Goal: Task Accomplishment & Management: Manage account settings

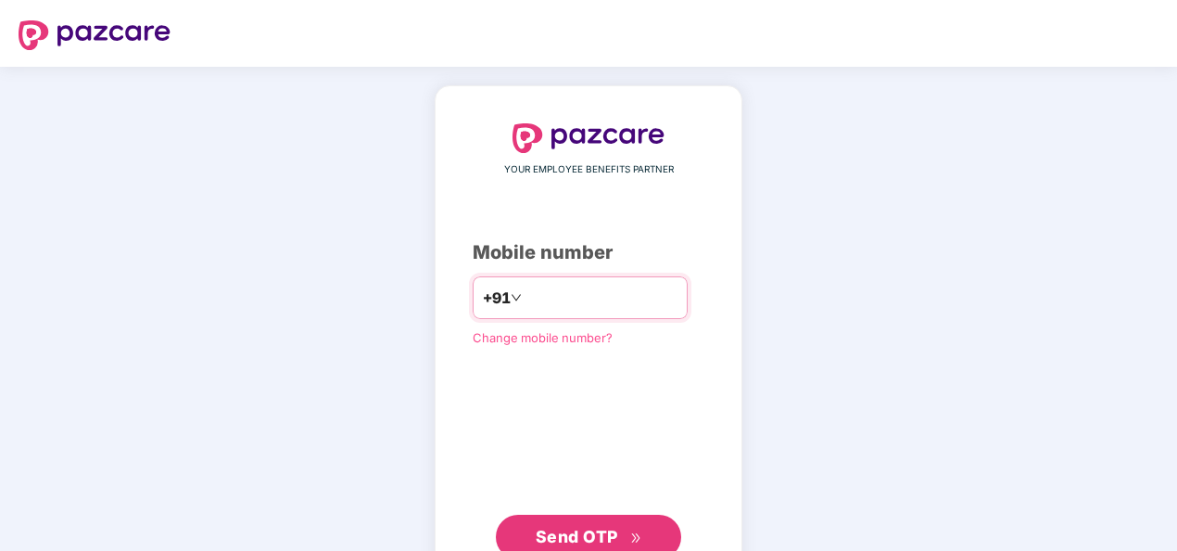
drag, startPoint x: 0, startPoint y: 0, endPoint x: 565, endPoint y: 286, distance: 633.8
click at [565, 286] on input "number" at bounding box center [602, 298] width 152 height 30
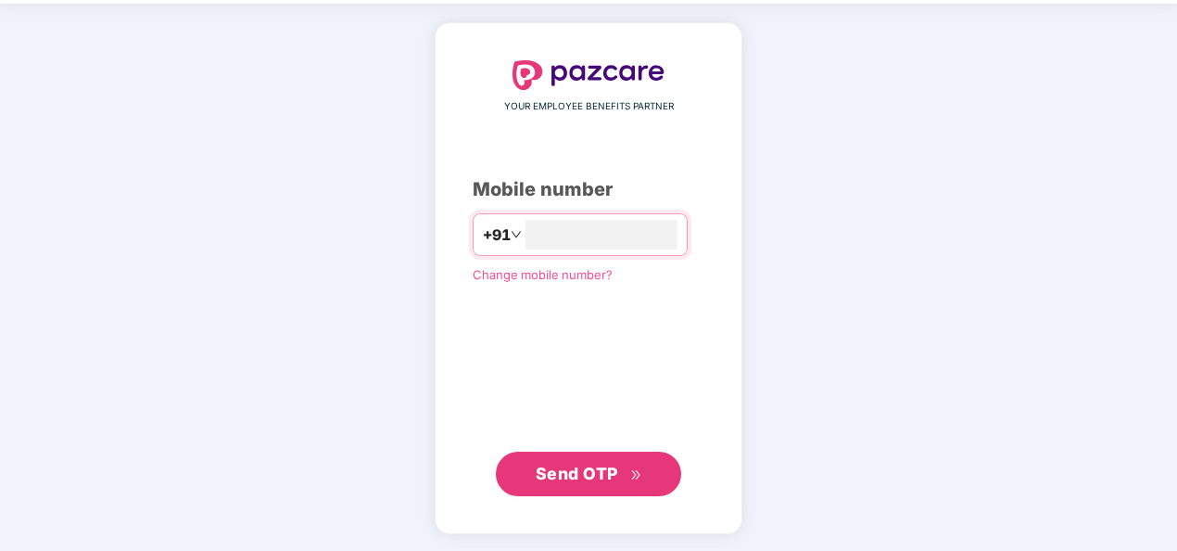
type input "**********"
click at [597, 477] on span "Send OTP" at bounding box center [577, 472] width 82 height 19
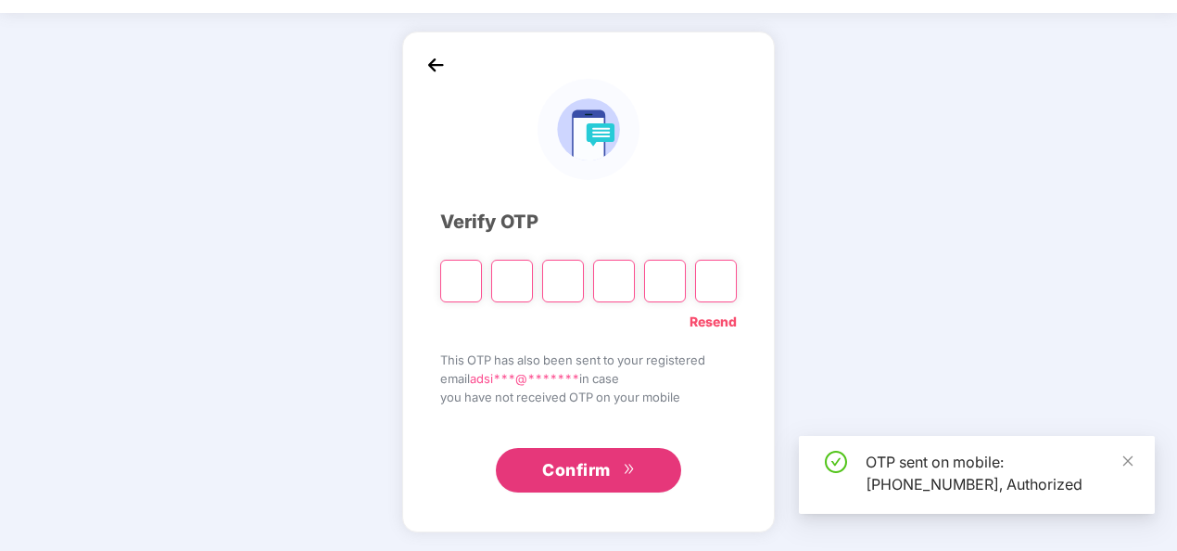
scroll to position [54, 0]
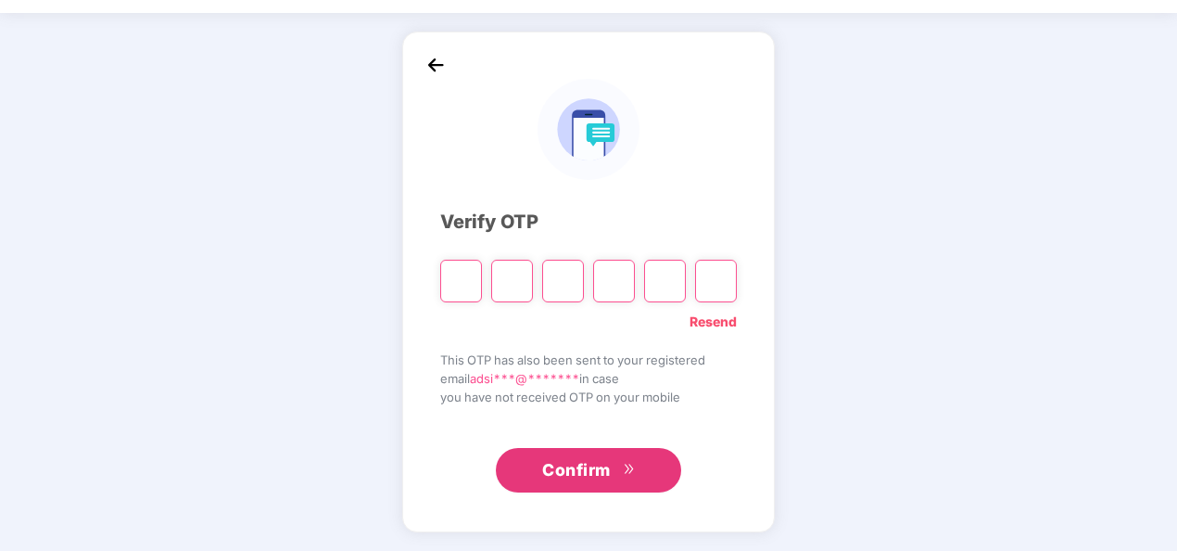
type input "*"
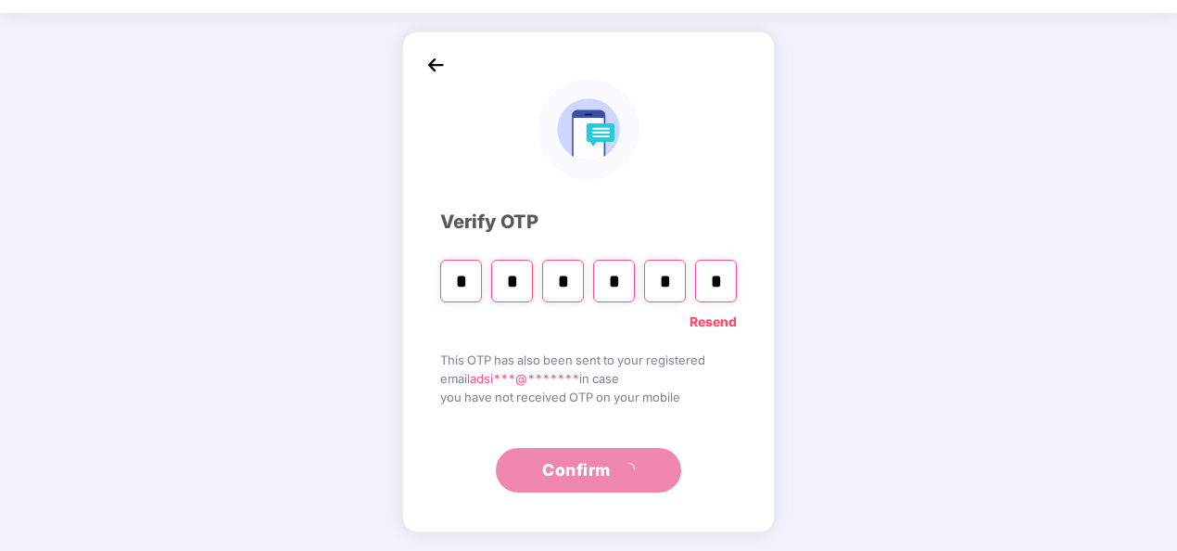
type input "*"
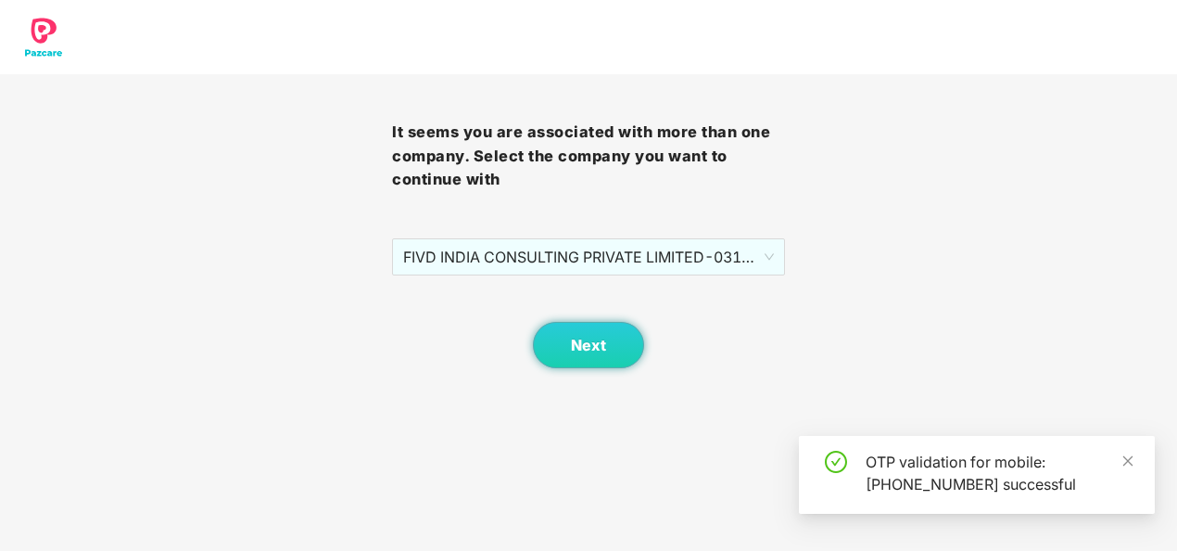
scroll to position [0, 0]
click at [601, 365] on button "Next" at bounding box center [588, 345] width 111 height 46
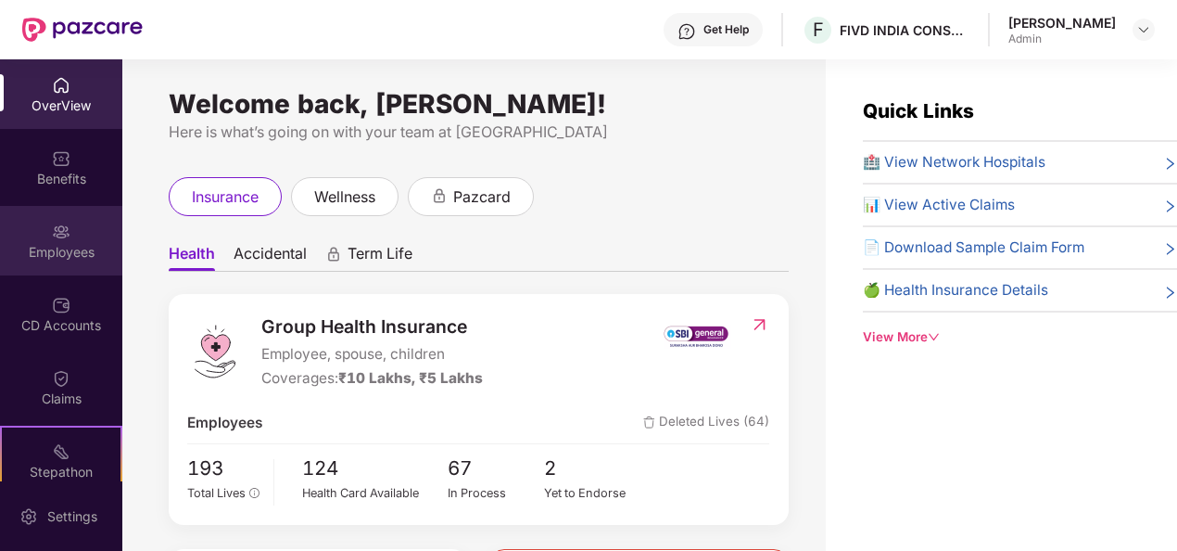
click at [66, 248] on div "Employees" at bounding box center [61, 252] width 122 height 19
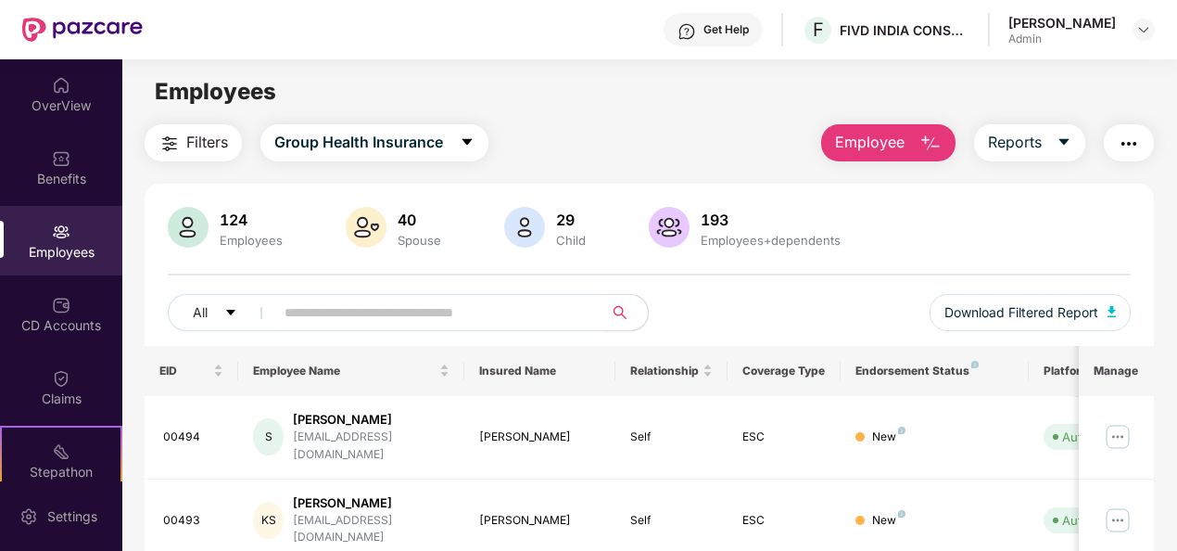
scroll to position [101, 0]
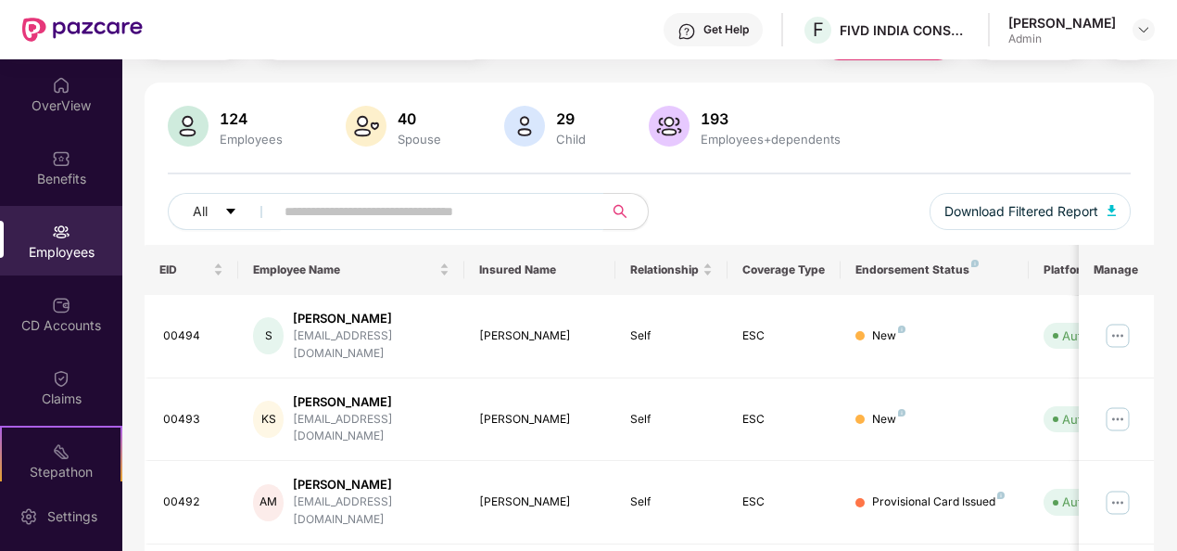
click at [361, 215] on input "text" at bounding box center [432, 211] width 294 height 28
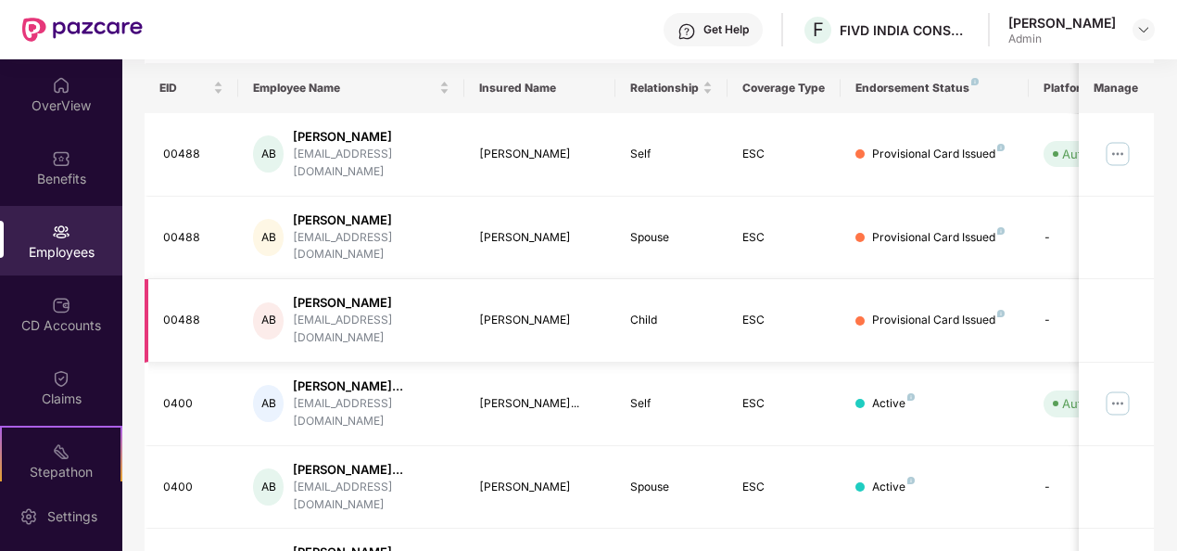
scroll to position [286, 0]
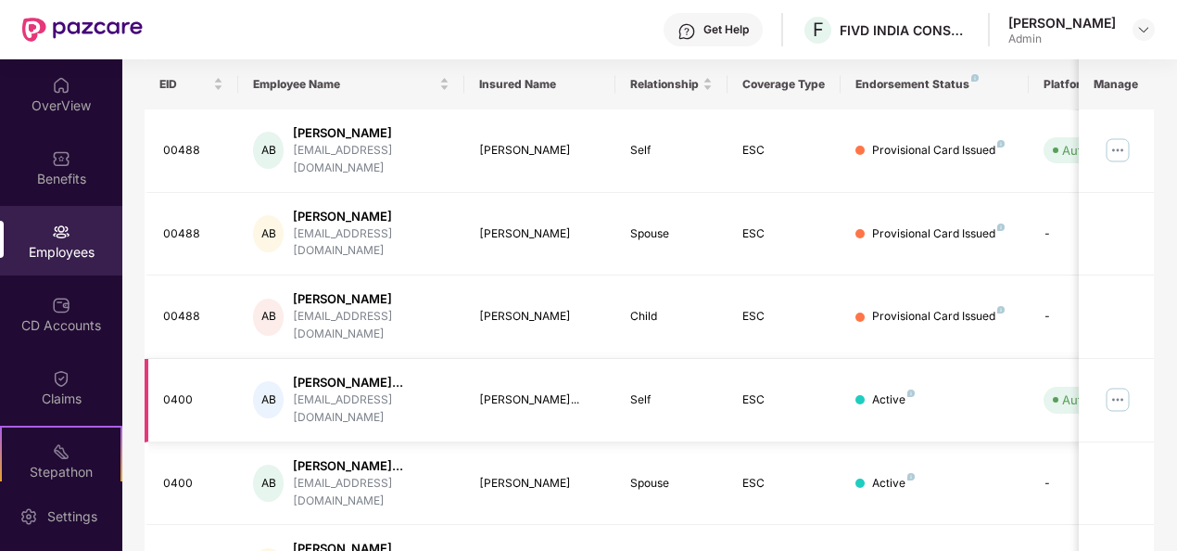
type input "***"
click at [1126, 385] on img at bounding box center [1118, 400] width 30 height 30
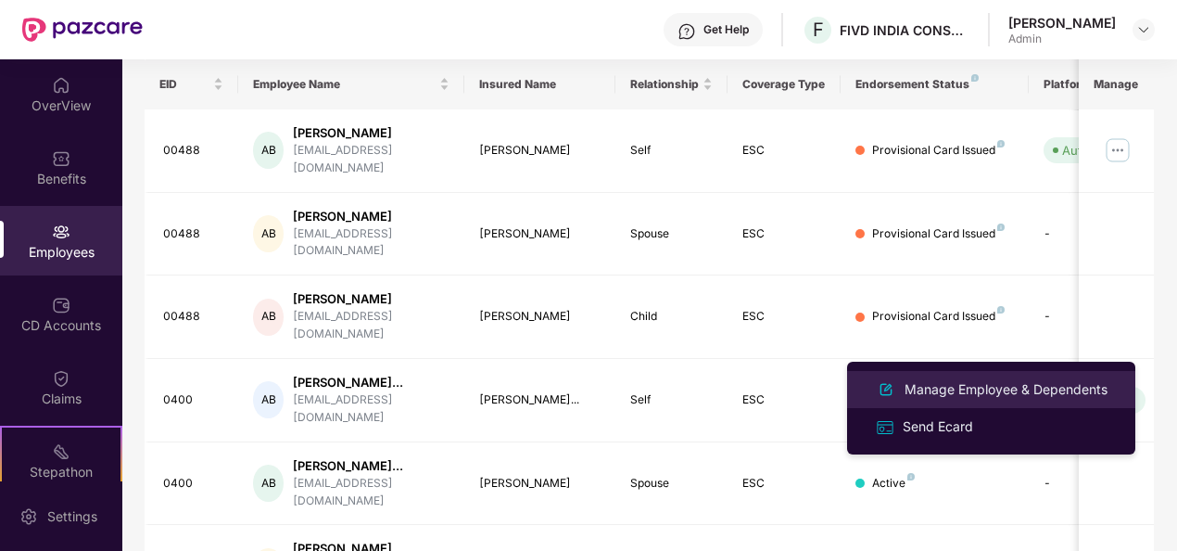
click at [951, 385] on div "Manage Employee & Dependents" at bounding box center [1006, 389] width 210 height 20
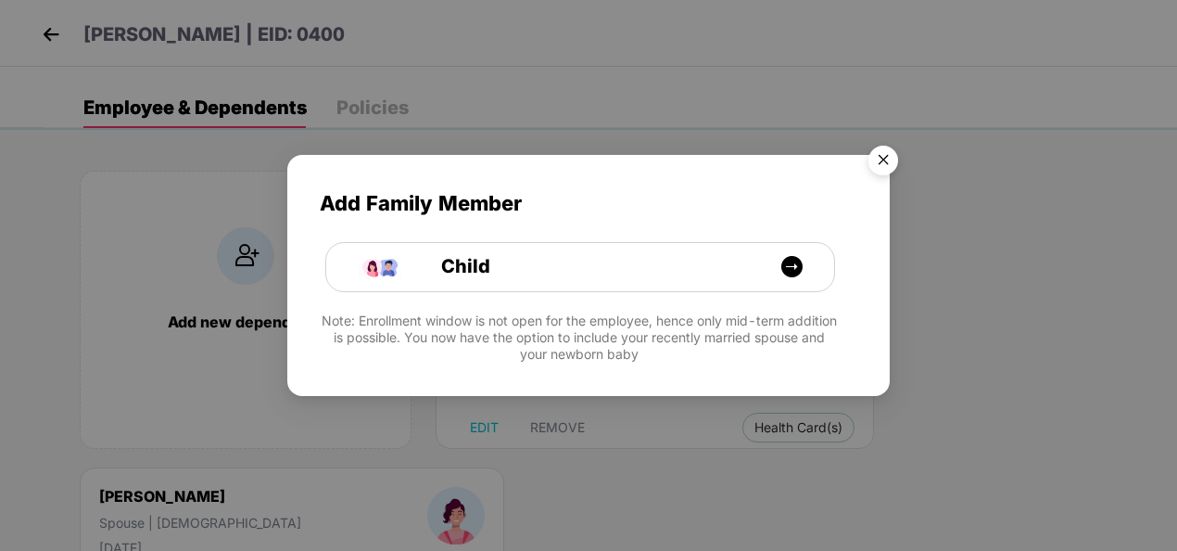
click at [892, 151] on img "Close" at bounding box center [883, 163] width 52 height 52
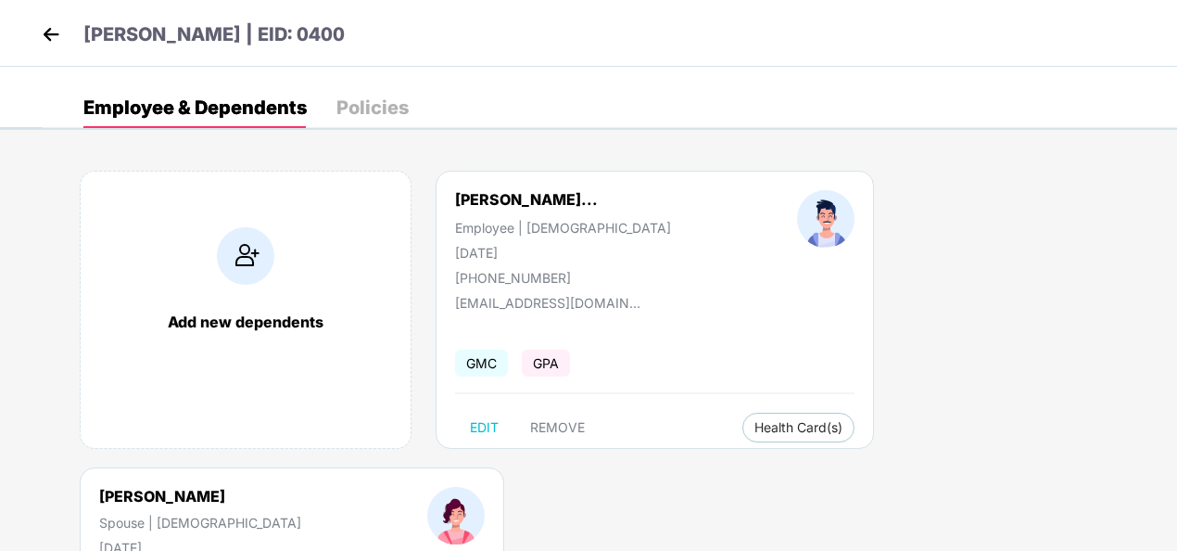
scroll to position [160, 0]
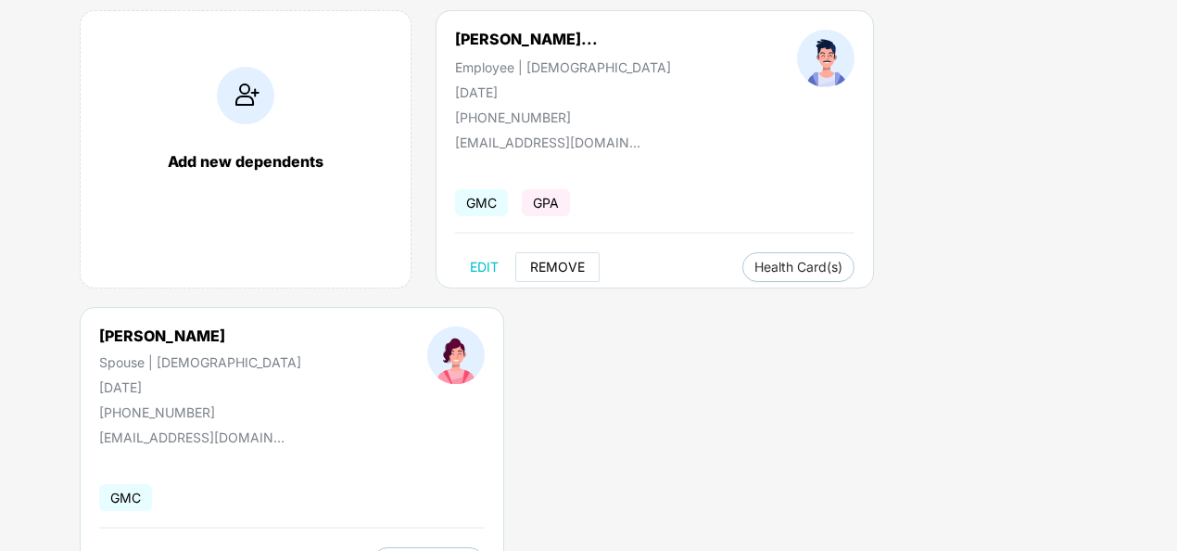
click at [543, 268] on span "REMOVE" at bounding box center [557, 267] width 55 height 15
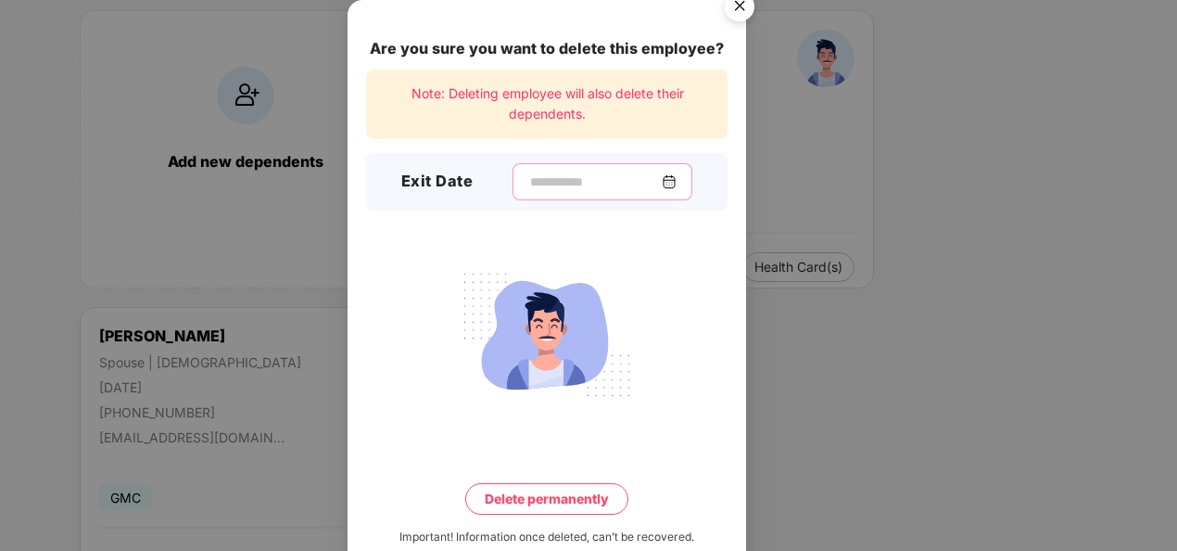
click at [602, 182] on input at bounding box center [594, 181] width 133 height 19
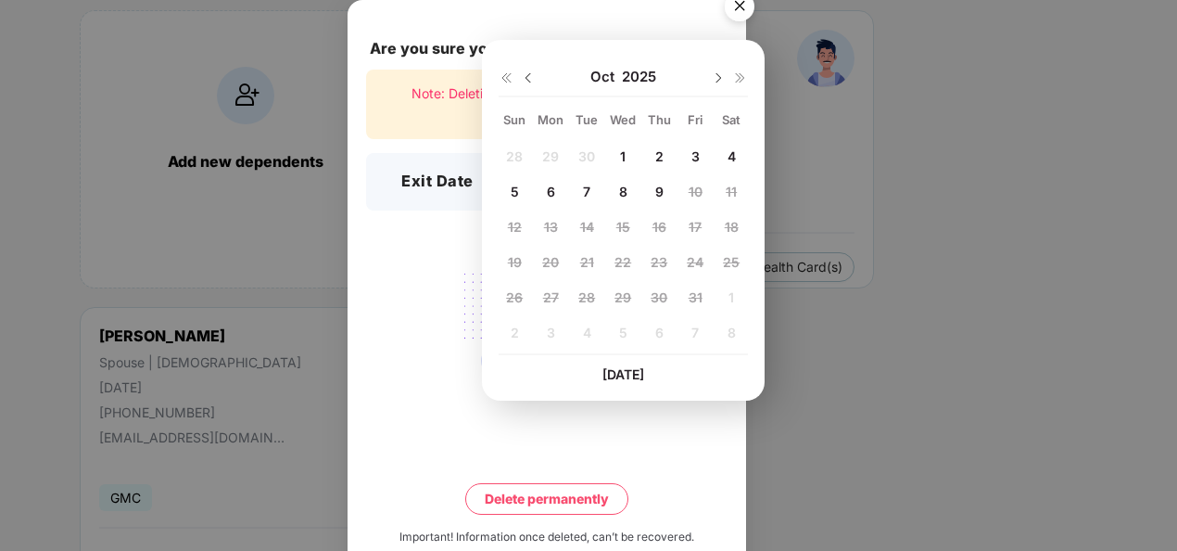
click at [523, 70] on img at bounding box center [528, 77] width 15 height 15
click at [588, 293] on span "30" at bounding box center [586, 297] width 17 height 16
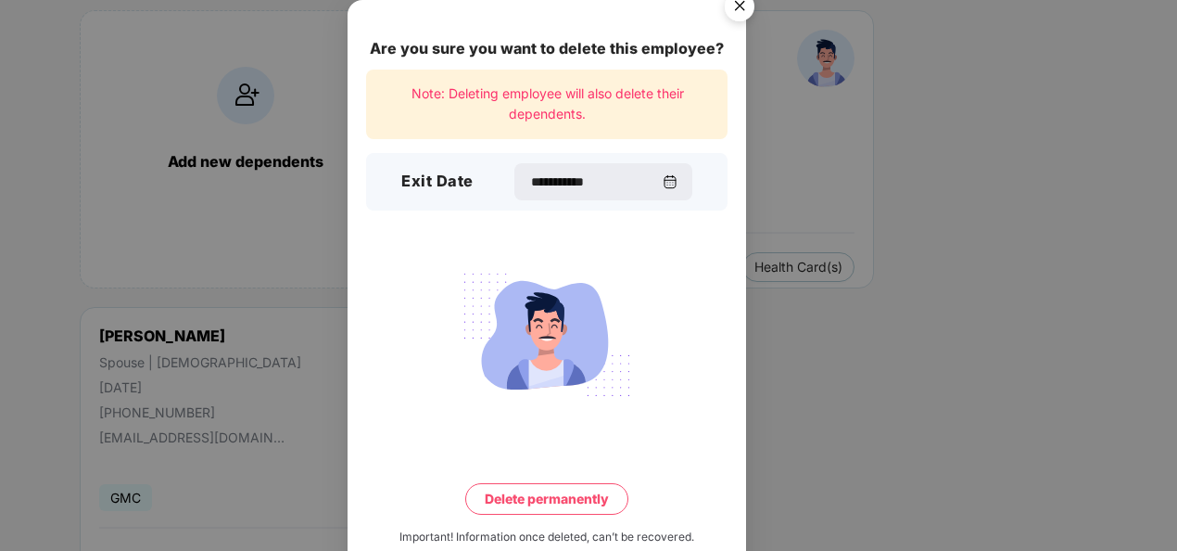
type input "**********"
click at [563, 500] on button "Delete permanently" at bounding box center [546, 499] width 163 height 32
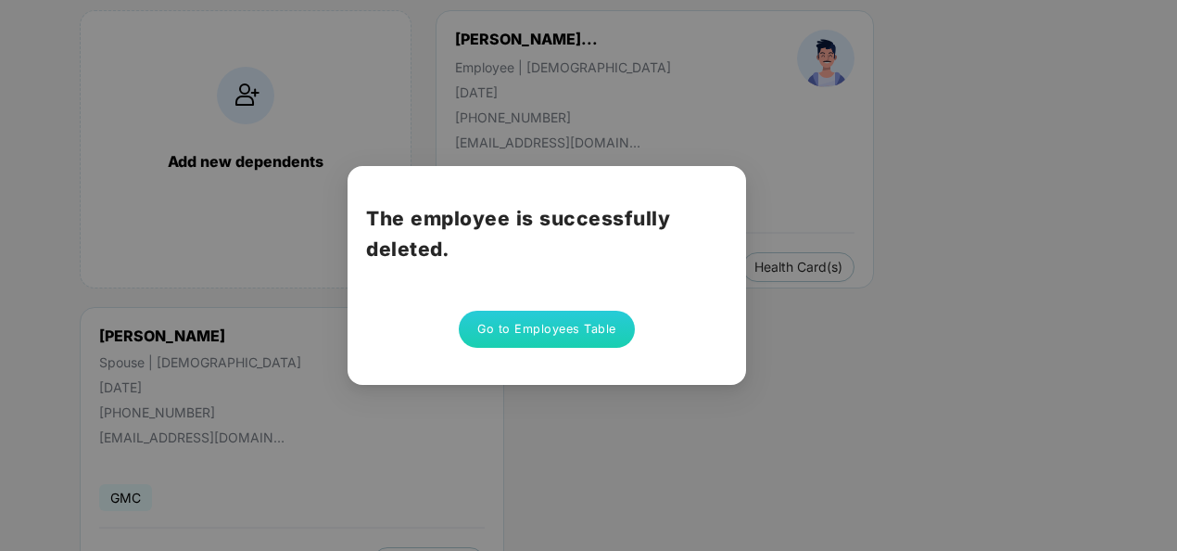
click at [781, 169] on div "The employee is successfully deleted. Go to Employees Table" at bounding box center [588, 275] width 1177 height 551
click at [577, 334] on button "Go to Employees Table" at bounding box center [547, 328] width 176 height 37
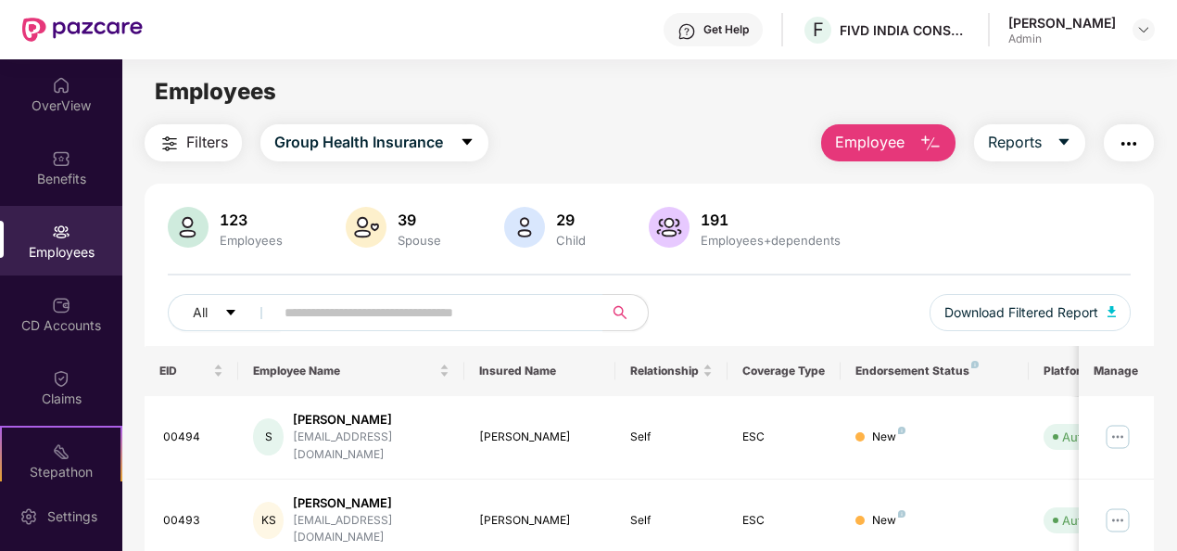
scroll to position [32, 0]
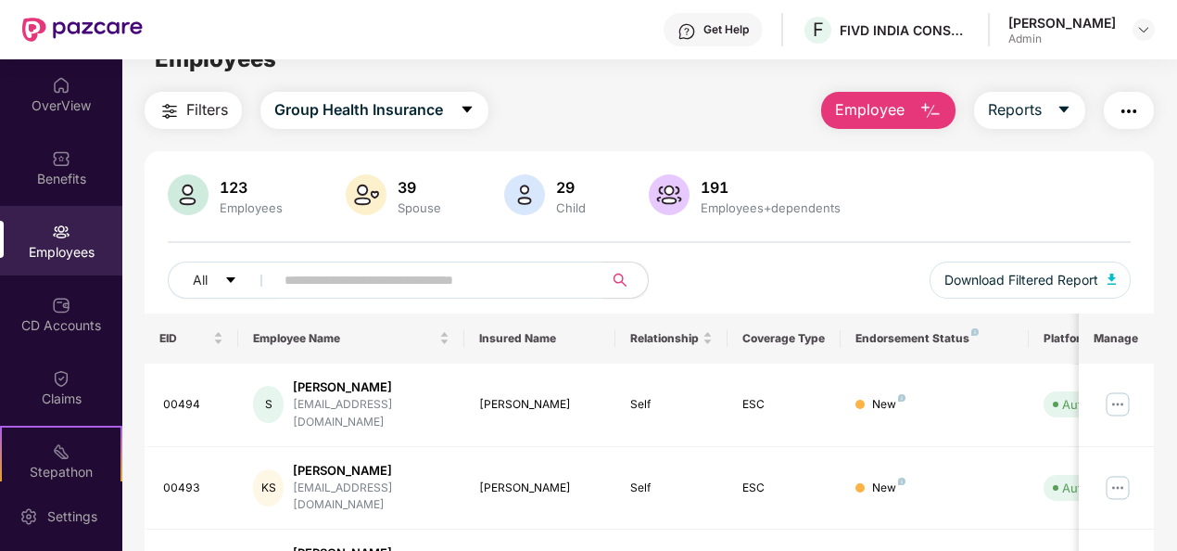
click at [400, 274] on input "text" at bounding box center [432, 280] width 294 height 28
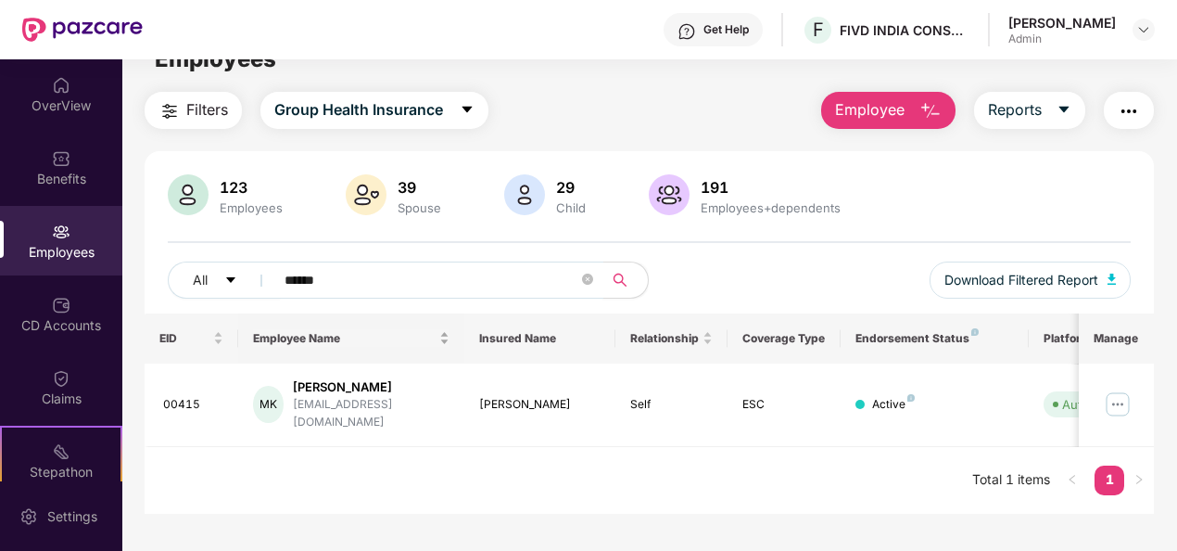
scroll to position [59, 0]
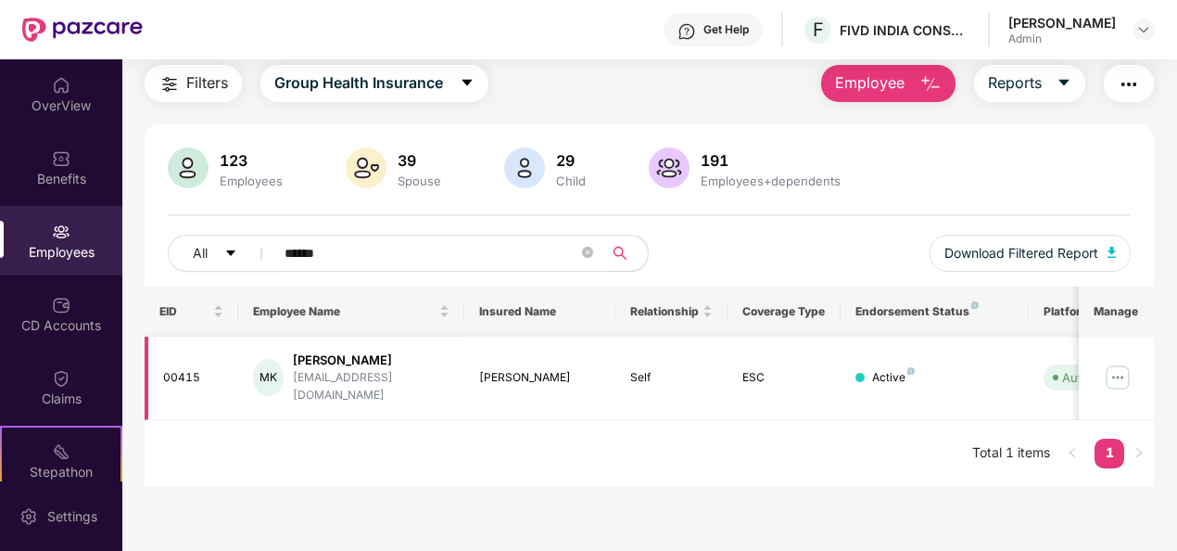
type input "******"
click at [350, 354] on div "[PERSON_NAME]" at bounding box center [371, 360] width 157 height 18
click at [354, 358] on div "[PERSON_NAME]" at bounding box center [371, 360] width 157 height 18
click at [1121, 362] on img at bounding box center [1118, 377] width 30 height 30
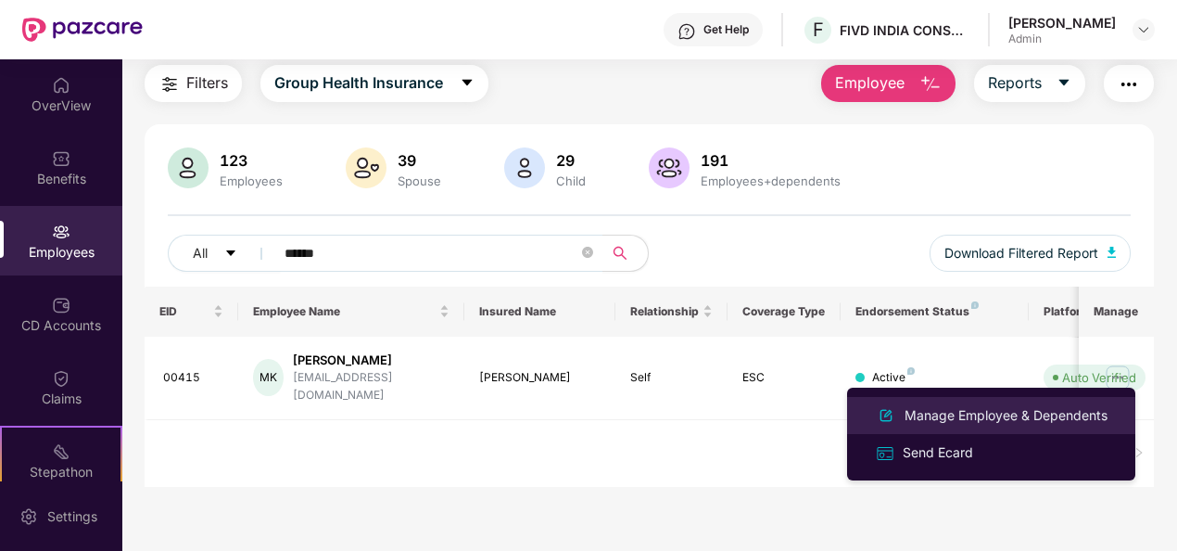
click at [937, 413] on div "Manage Employee & Dependents" at bounding box center [1006, 415] width 210 height 20
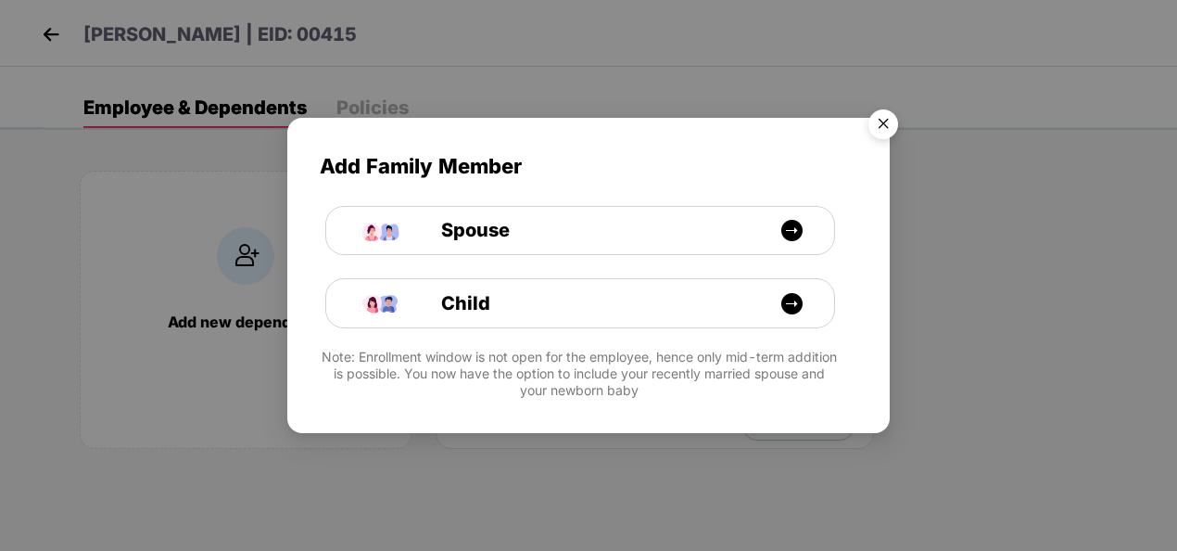
click at [877, 126] on img "Close" at bounding box center [883, 127] width 52 height 52
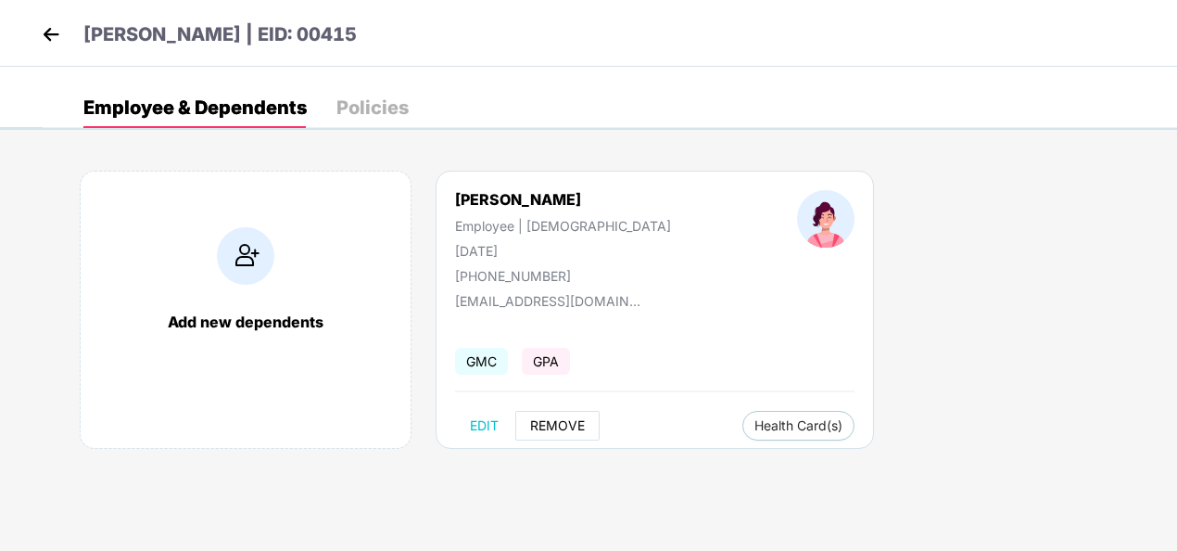
click at [553, 418] on span "REMOVE" at bounding box center [557, 425] width 55 height 15
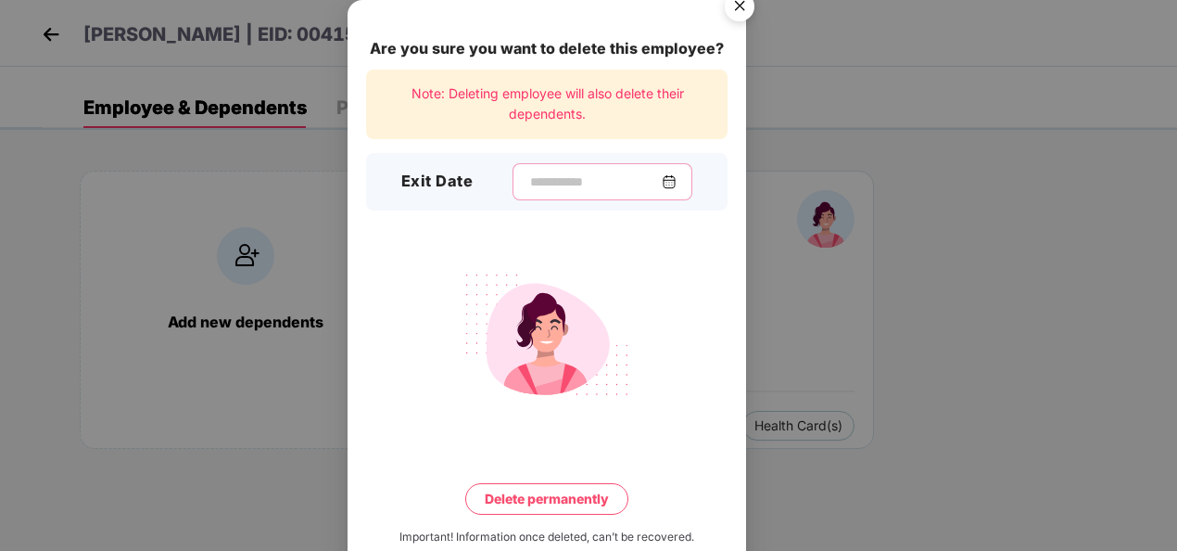
click at [583, 177] on input at bounding box center [594, 181] width 133 height 19
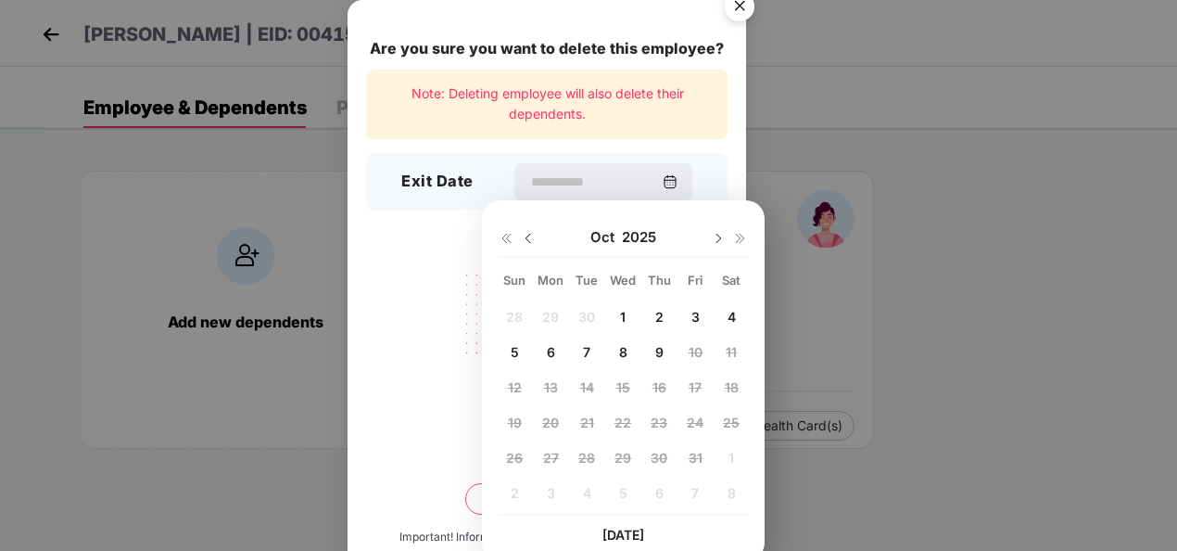
click at [530, 237] on img at bounding box center [528, 238] width 15 height 15
click at [590, 450] on span "30" at bounding box center [586, 458] width 17 height 16
type input "**********"
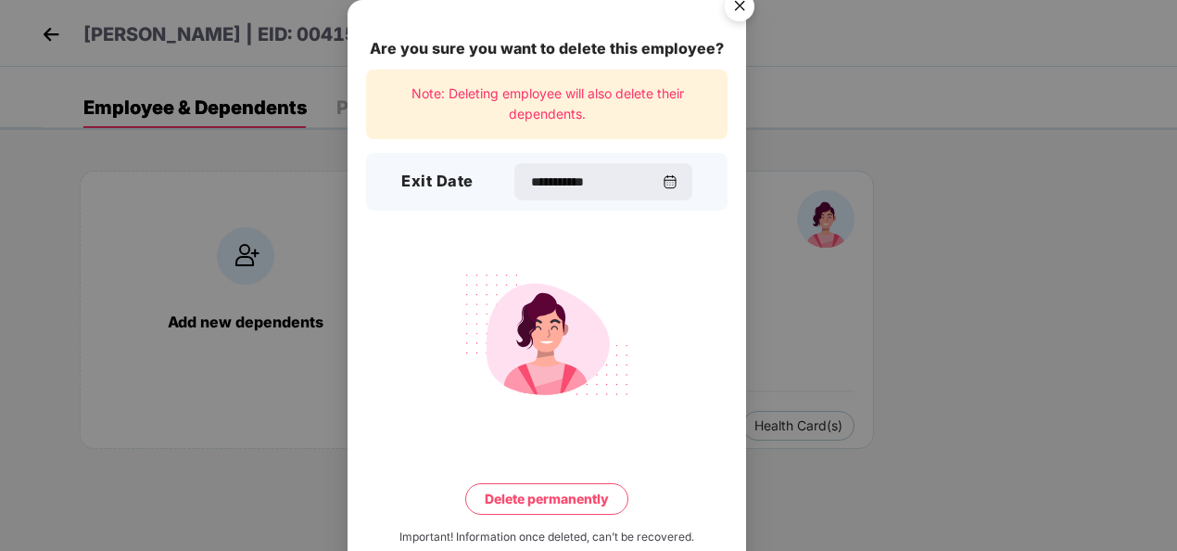
scroll to position [41, 0]
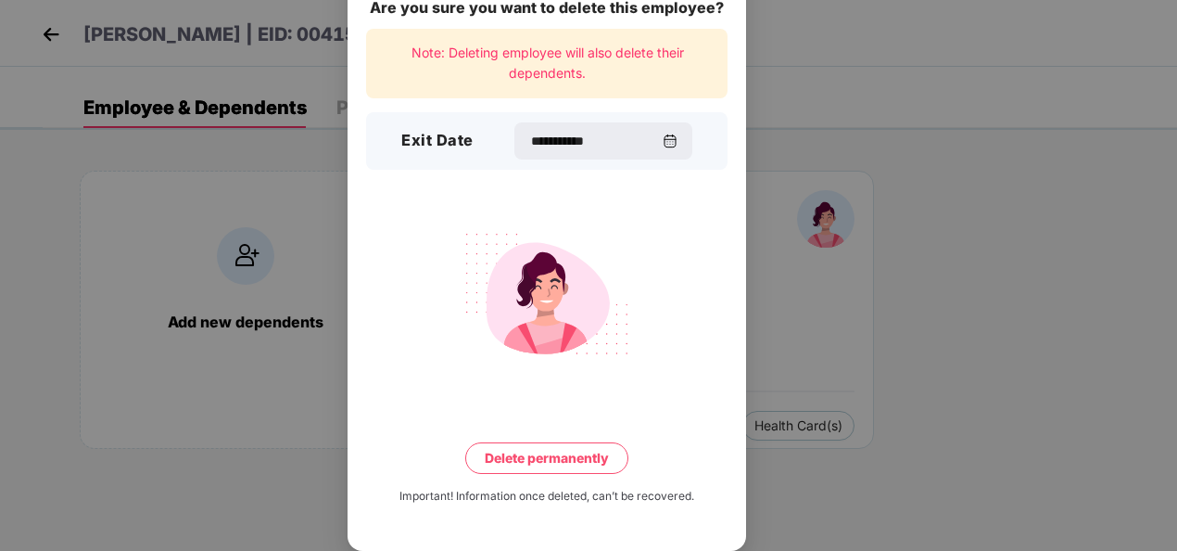
click at [566, 462] on button "Delete permanently" at bounding box center [546, 458] width 163 height 32
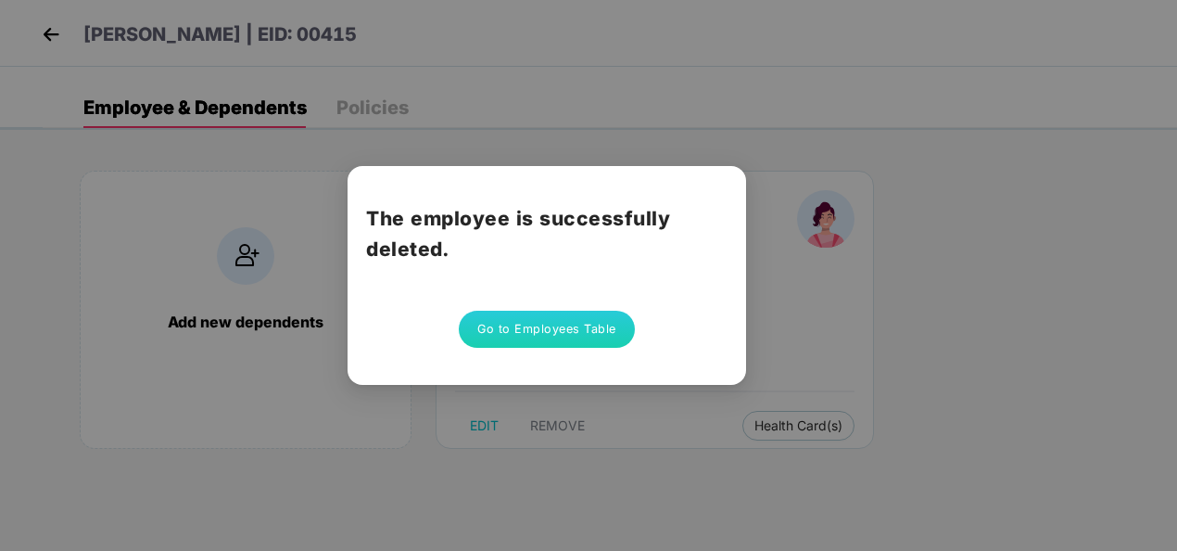
scroll to position [0, 0]
click at [600, 334] on button "Go to Employees Table" at bounding box center [547, 328] width 176 height 37
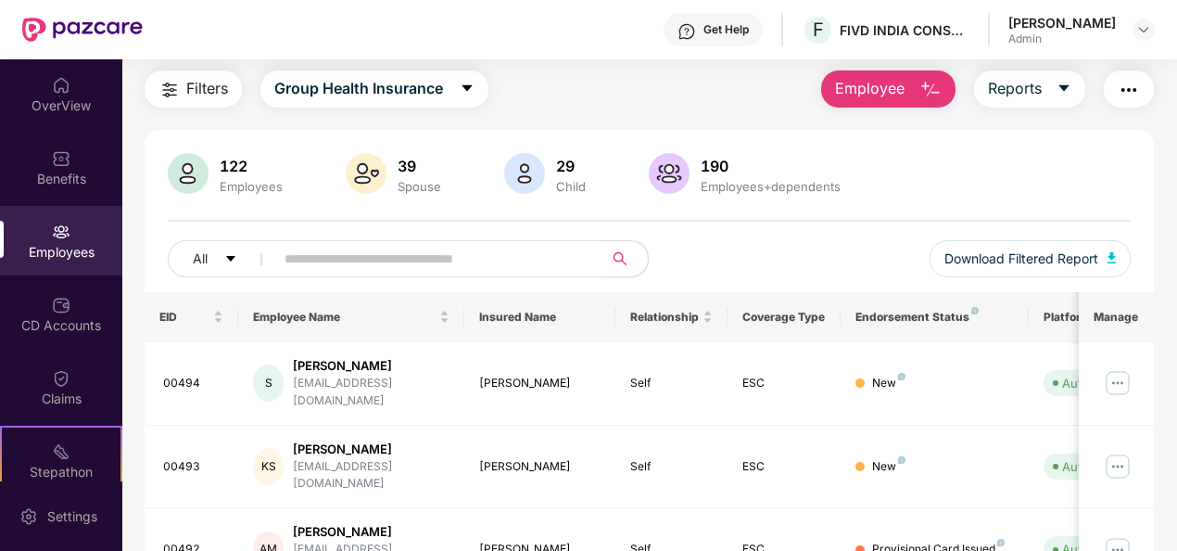
scroll to position [56, 0]
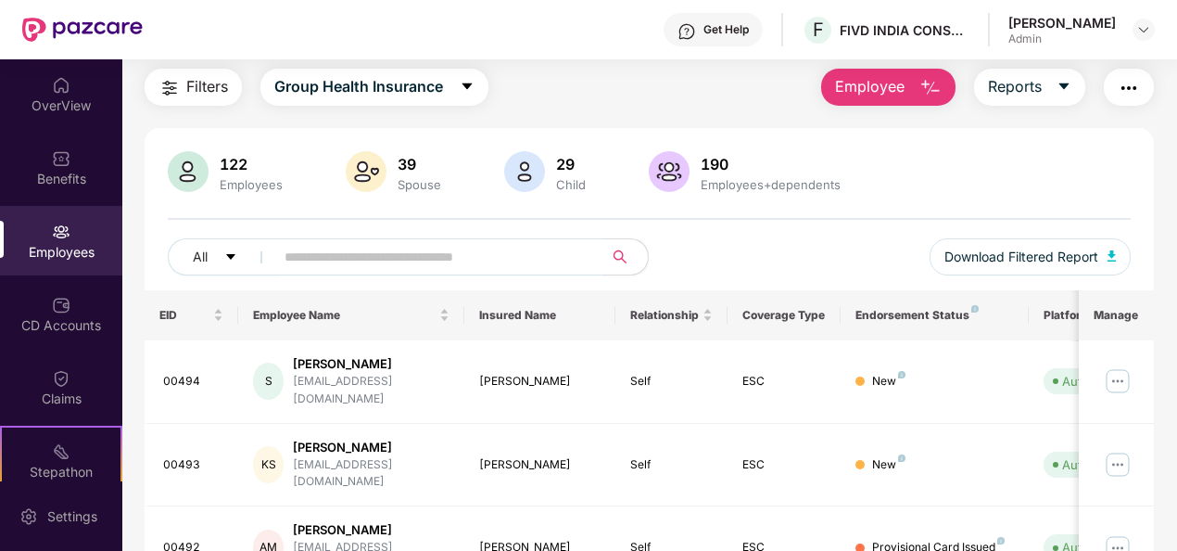
click at [475, 253] on input "text" at bounding box center [432, 257] width 294 height 28
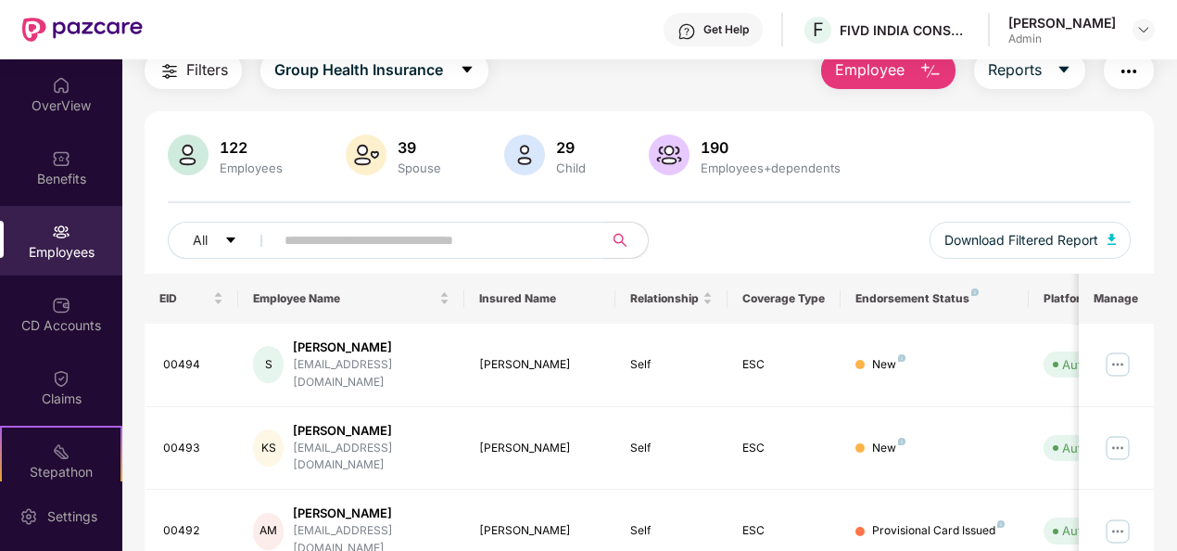
click at [374, 262] on div "All Download Filtered Report" at bounding box center [650, 248] width 964 height 52
click at [435, 234] on input "text" at bounding box center [432, 240] width 294 height 28
type input "*****"
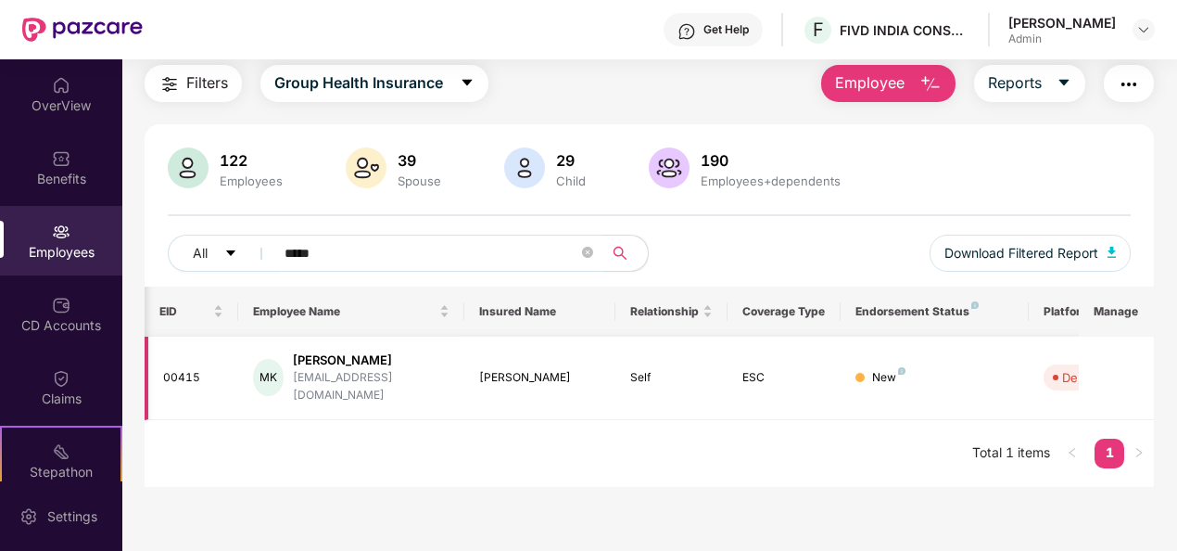
scroll to position [0, 193]
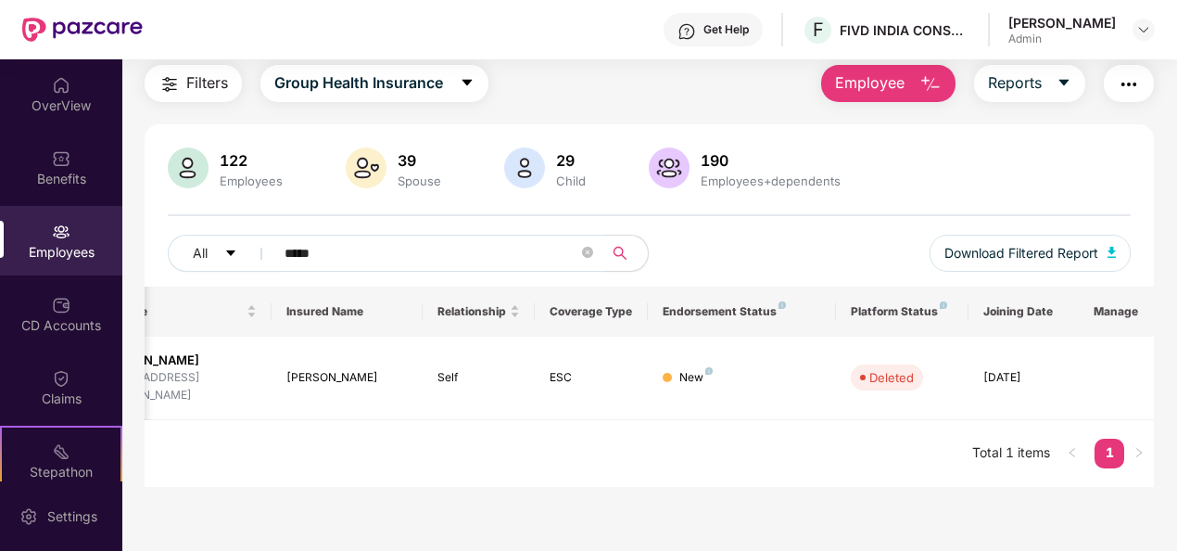
click at [400, 250] on input "*****" at bounding box center [432, 253] width 294 height 28
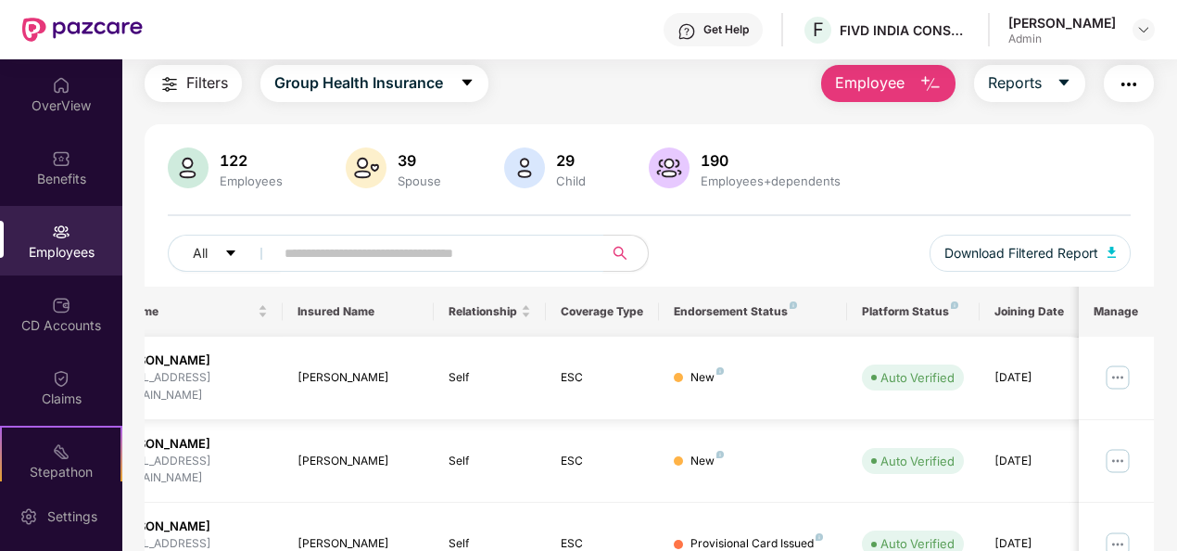
scroll to position [0, 0]
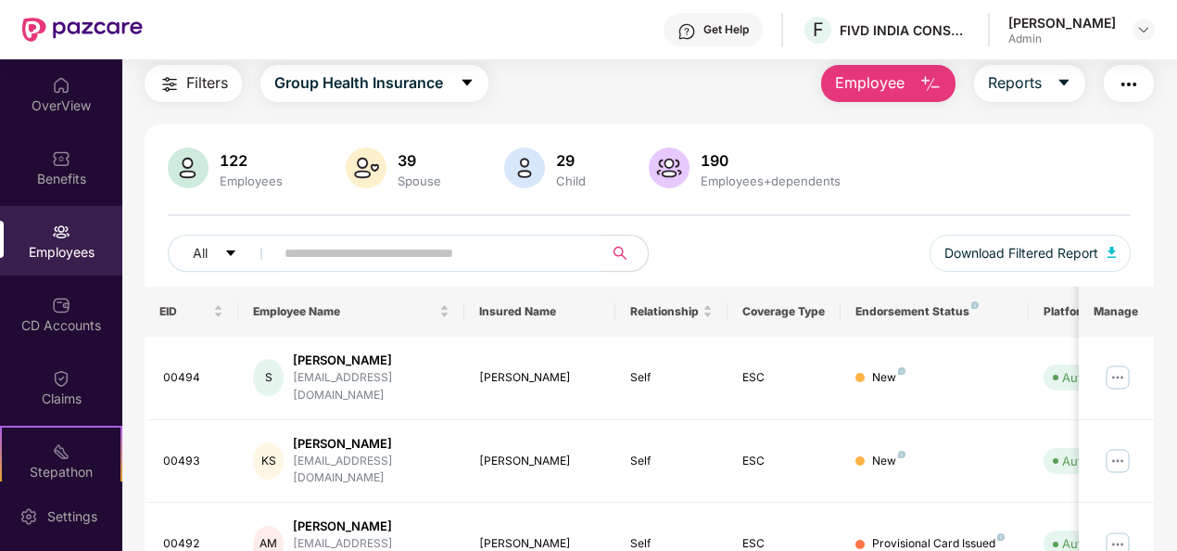
click at [430, 246] on input "text" at bounding box center [432, 253] width 294 height 28
type input "*****"
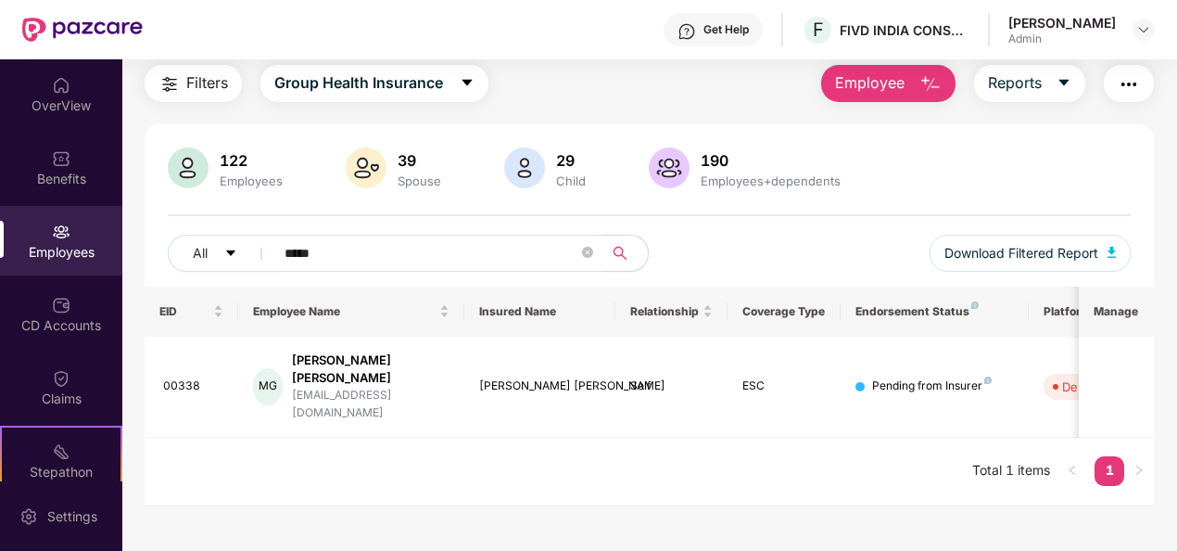
click at [470, 252] on input "*****" at bounding box center [432, 253] width 294 height 28
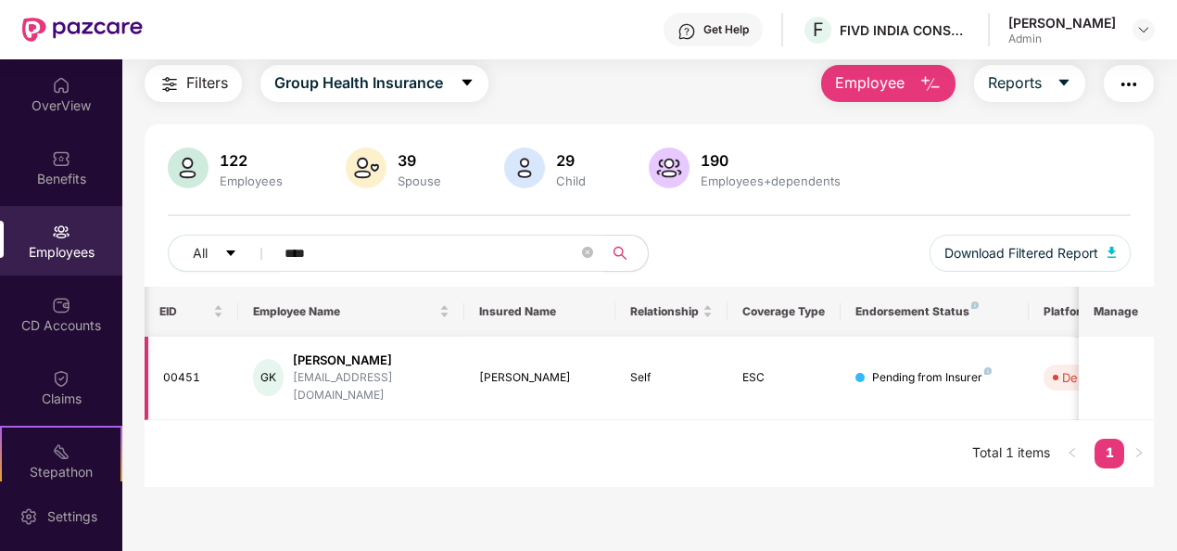
scroll to position [0, 193]
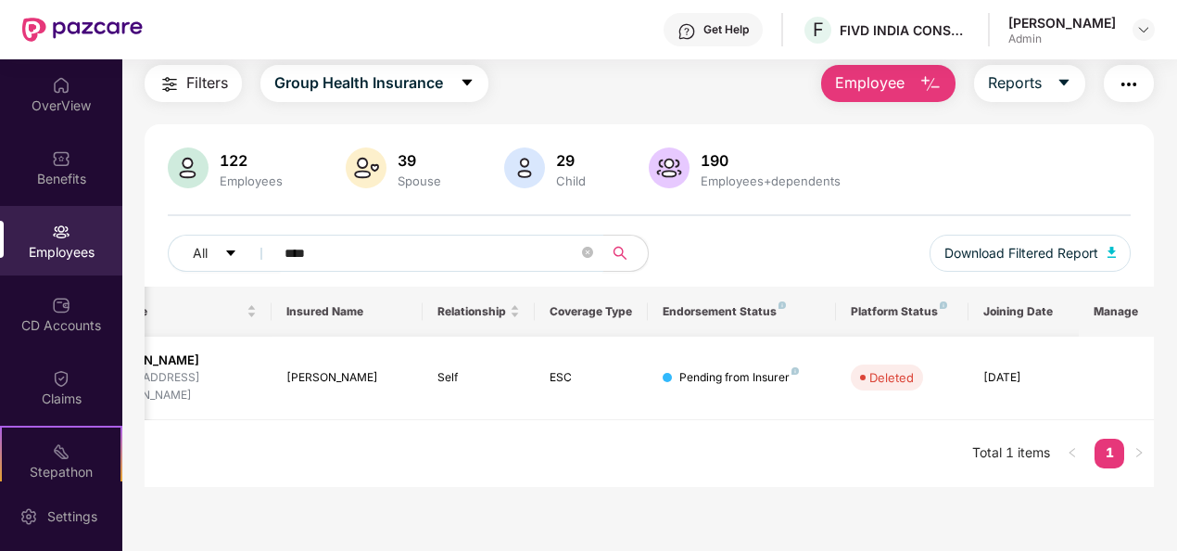
type input "****"
click at [469, 255] on input "****" at bounding box center [432, 253] width 294 height 28
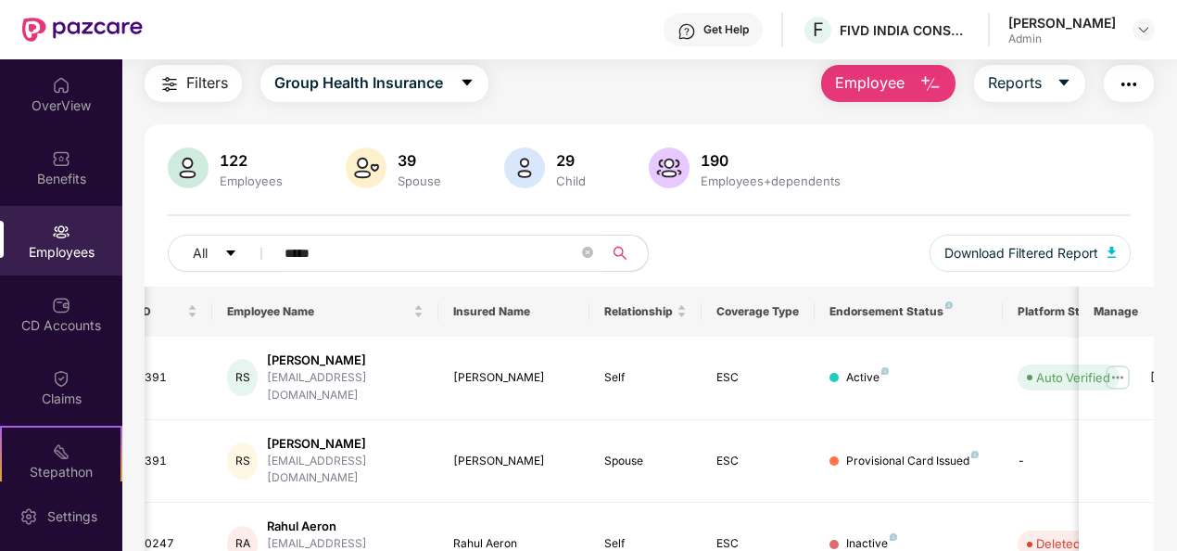
scroll to position [113, 0]
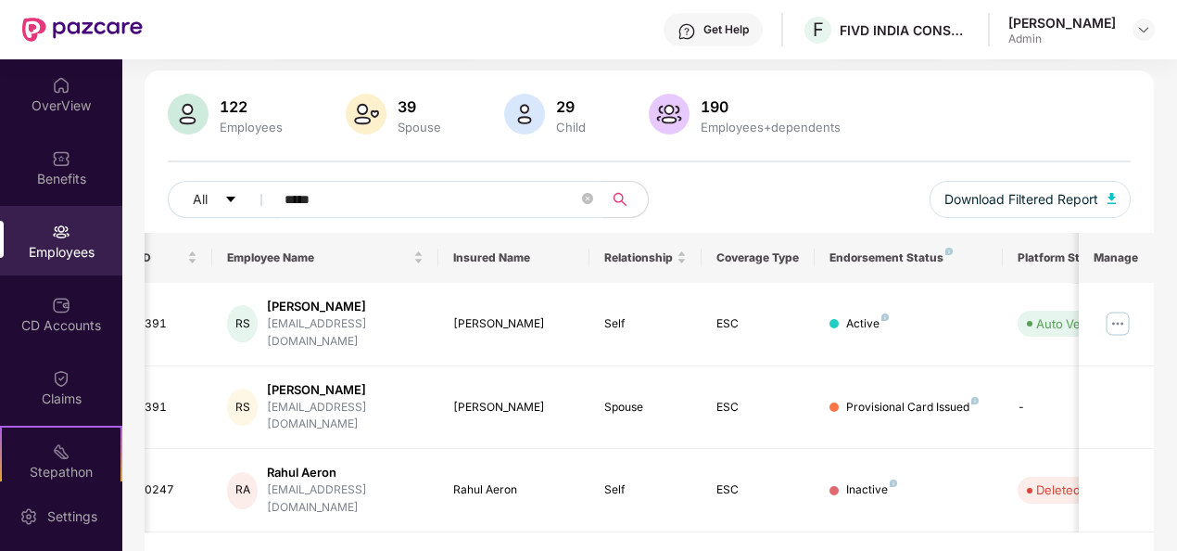
click at [345, 196] on input "*****" at bounding box center [432, 199] width 294 height 28
type input "******"
click at [1127, 319] on img at bounding box center [1118, 324] width 30 height 30
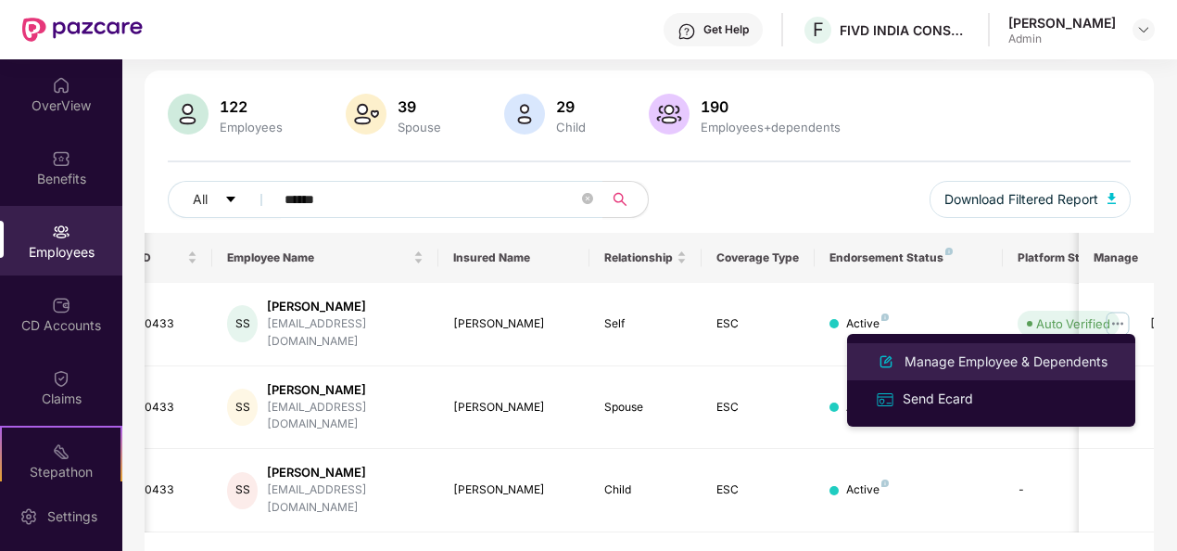
click at [945, 358] on div "Manage Employee & Dependents" at bounding box center [1006, 361] width 210 height 20
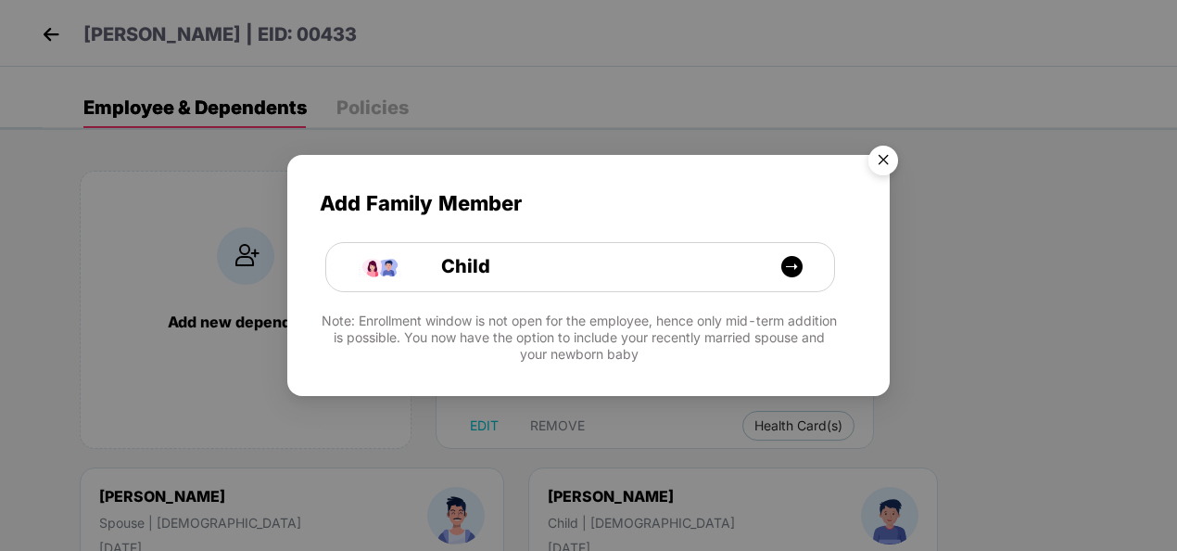
click at [882, 169] on img "Close" at bounding box center [883, 163] width 52 height 52
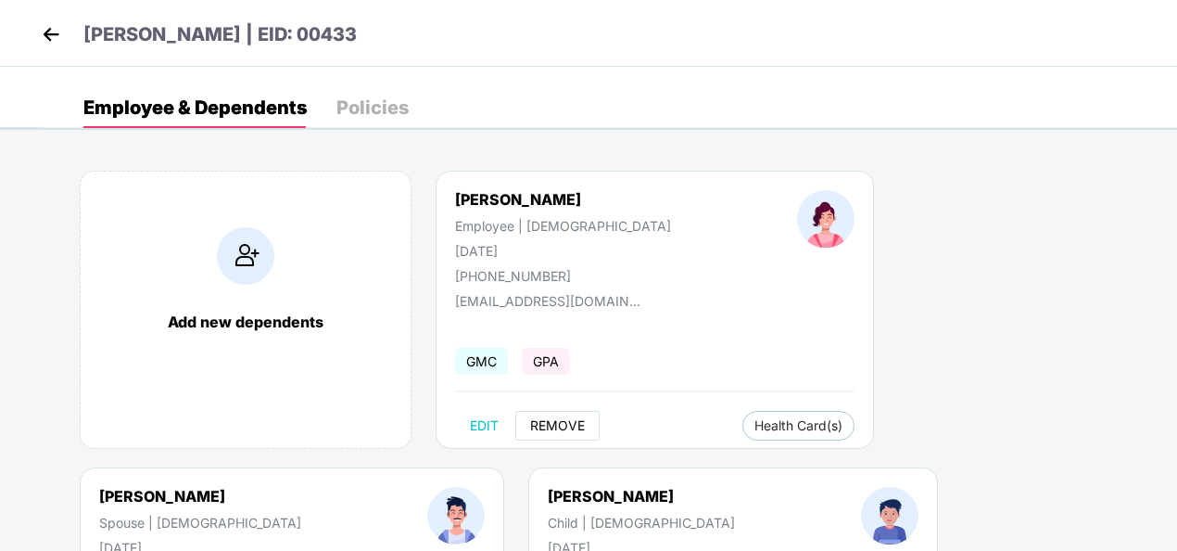
click at [558, 424] on span "REMOVE" at bounding box center [557, 425] width 55 height 15
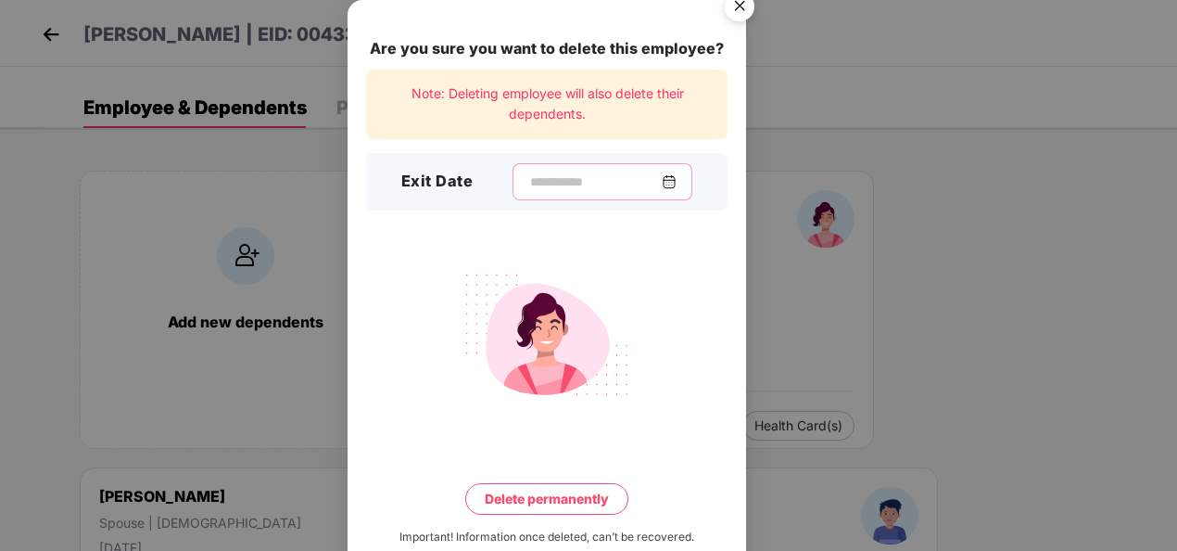
click at [591, 177] on input at bounding box center [594, 181] width 133 height 19
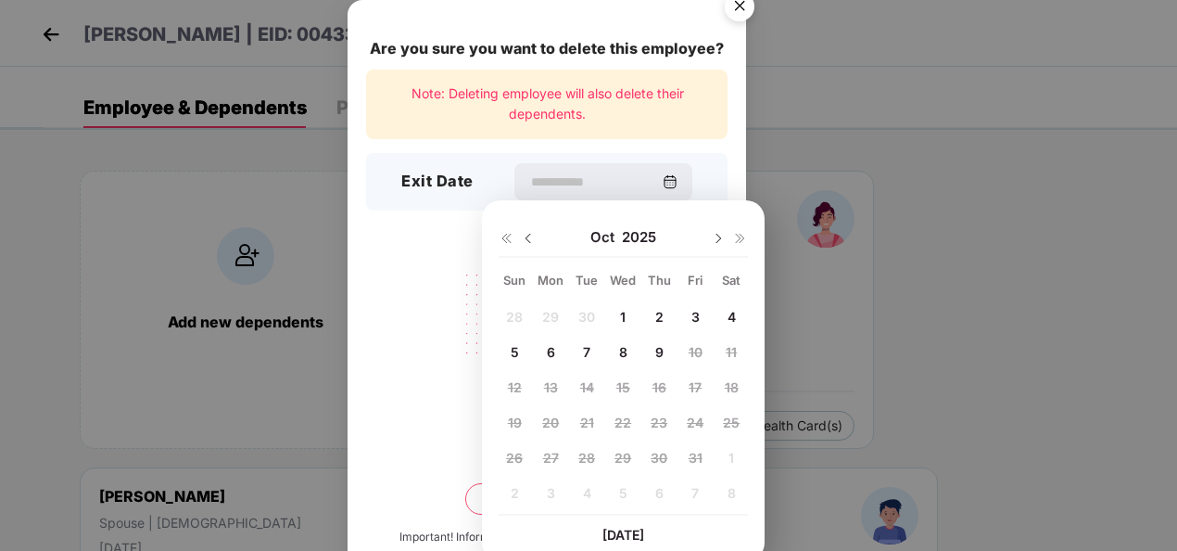
click at [528, 235] on img at bounding box center [528, 238] width 15 height 15
click at [591, 386] on span "16" at bounding box center [587, 387] width 14 height 16
type input "**********"
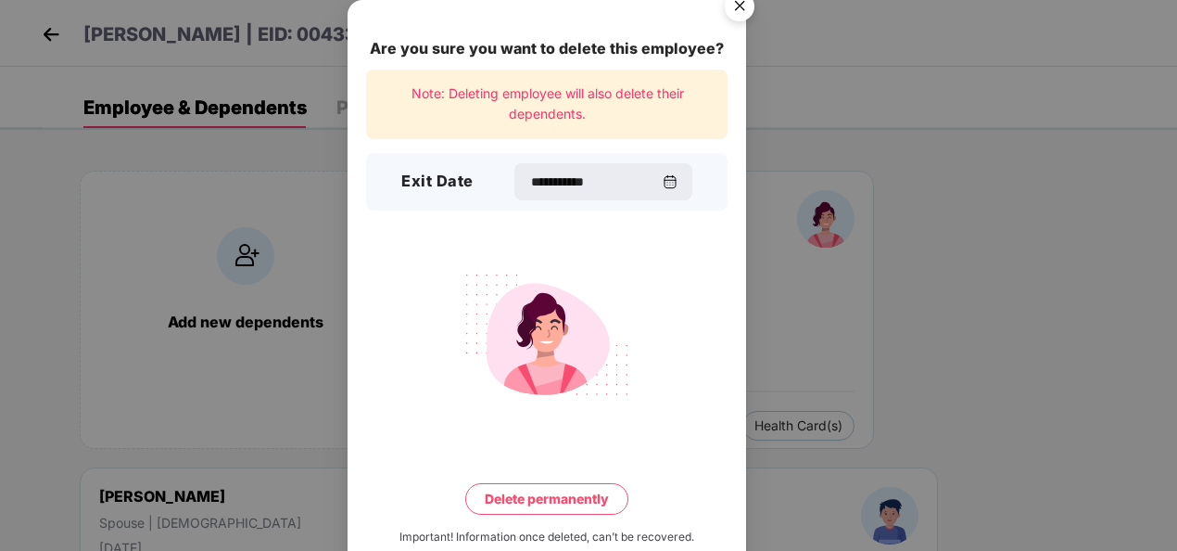
scroll to position [30, 0]
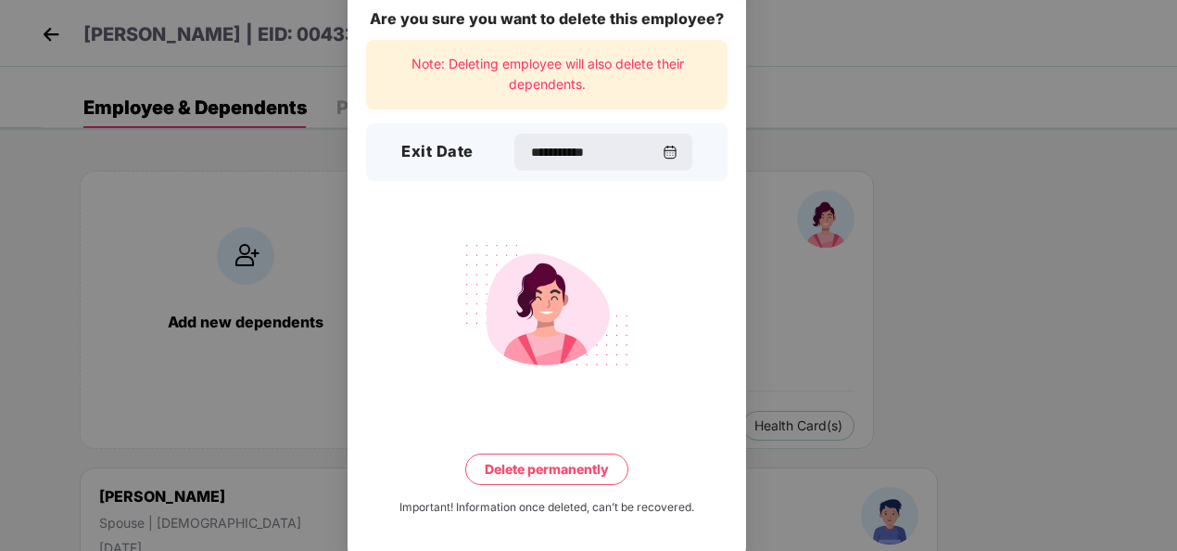
click at [584, 474] on button "Delete permanently" at bounding box center [546, 469] width 163 height 32
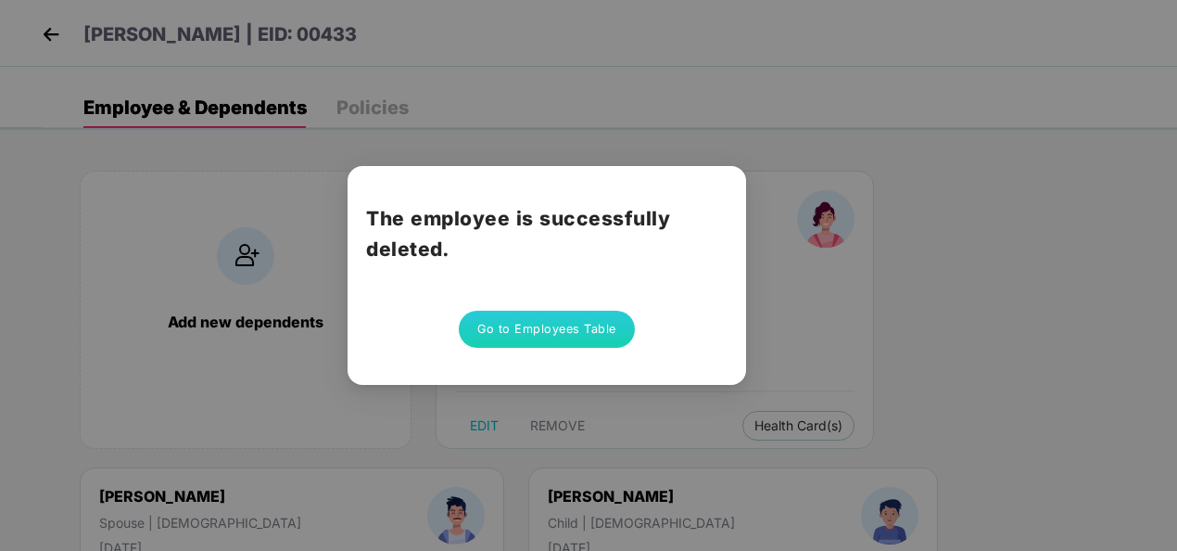
scroll to position [0, 0]
click at [554, 326] on button "Go to Employees Table" at bounding box center [547, 328] width 176 height 37
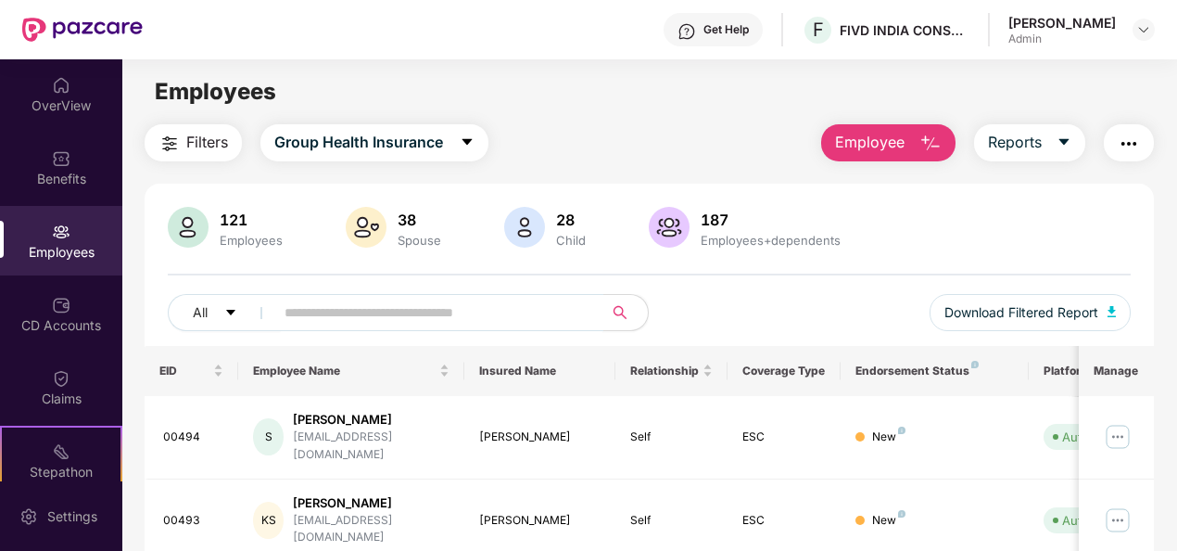
click at [434, 308] on input "text" at bounding box center [432, 312] width 294 height 28
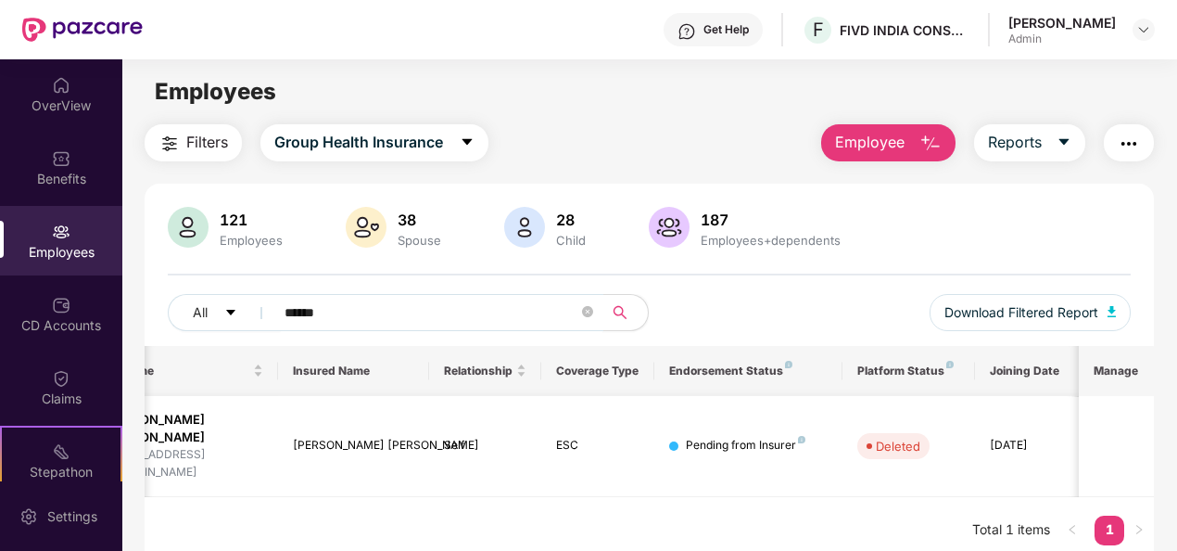
scroll to position [0, 193]
click at [372, 304] on input "******" at bounding box center [432, 312] width 294 height 28
type input "******"
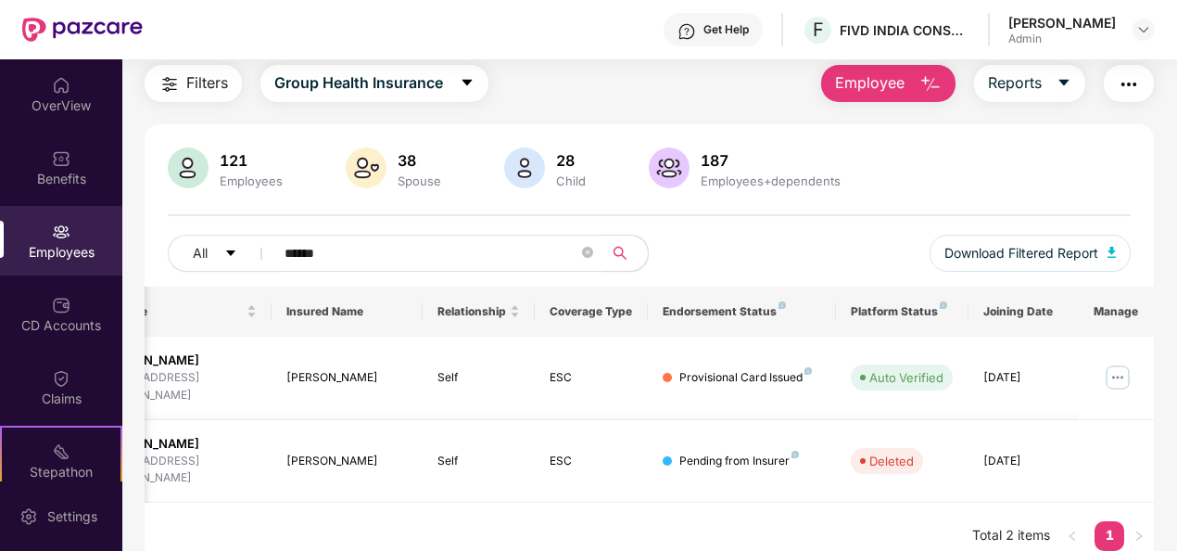
scroll to position [0, 0]
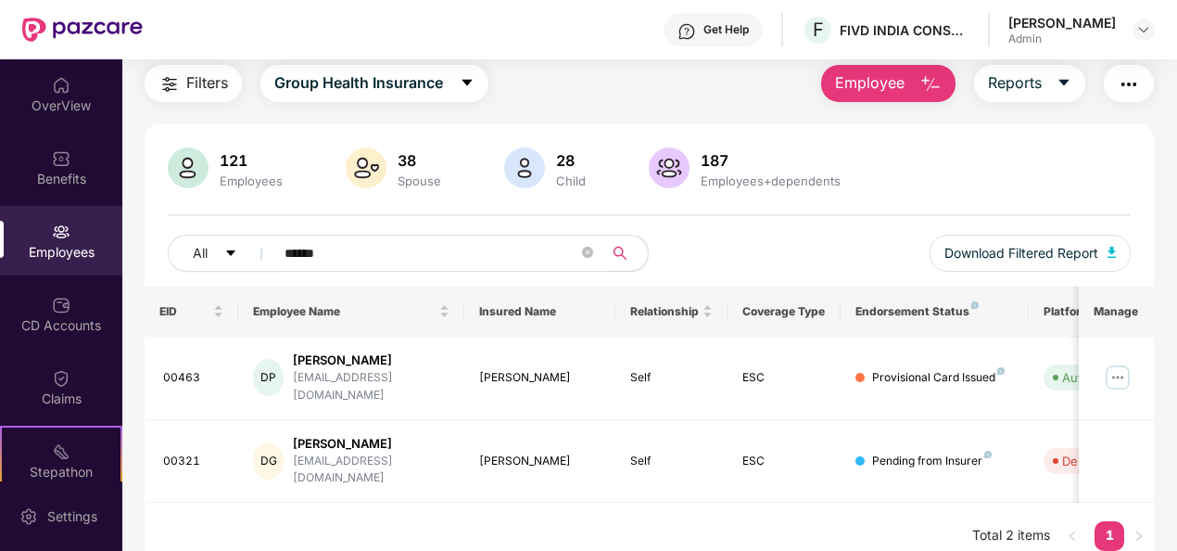
click at [404, 246] on input "******" at bounding box center [432, 253] width 294 height 28
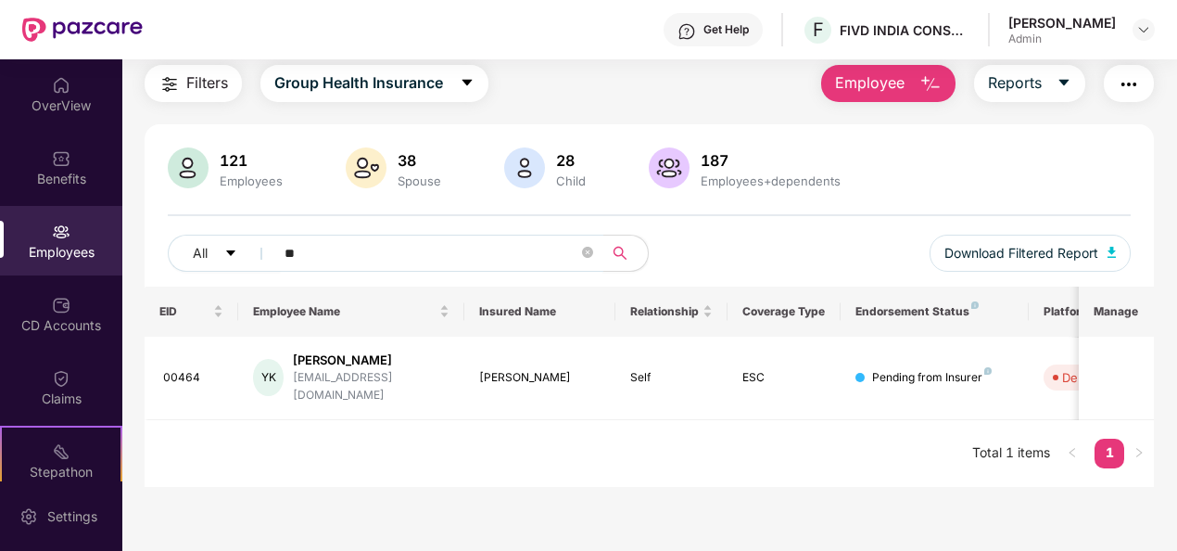
type input "*"
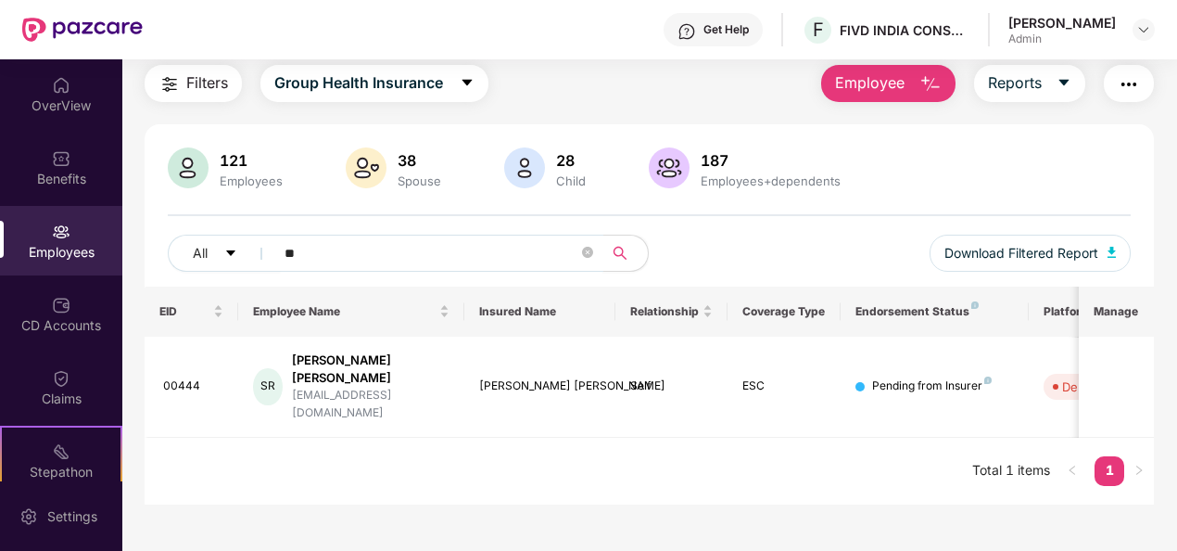
type input "*"
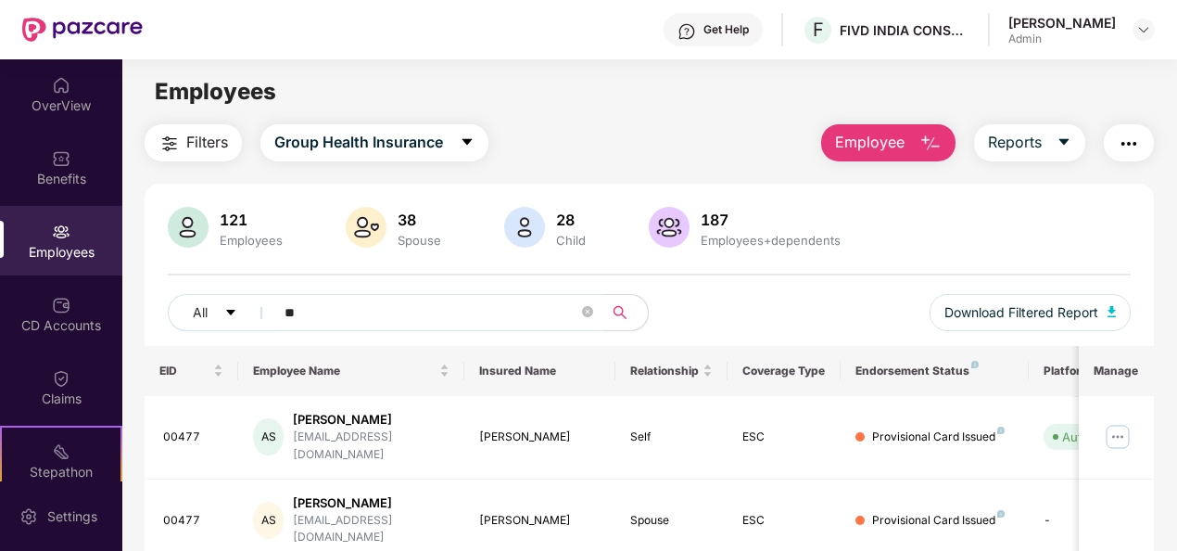
type input "*"
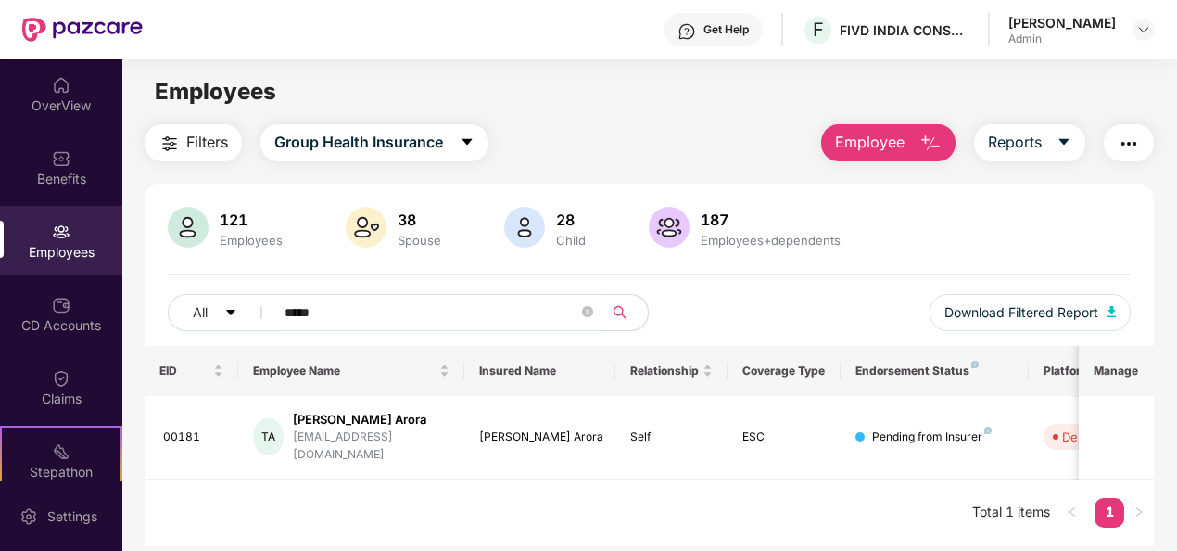
scroll to position [13, 0]
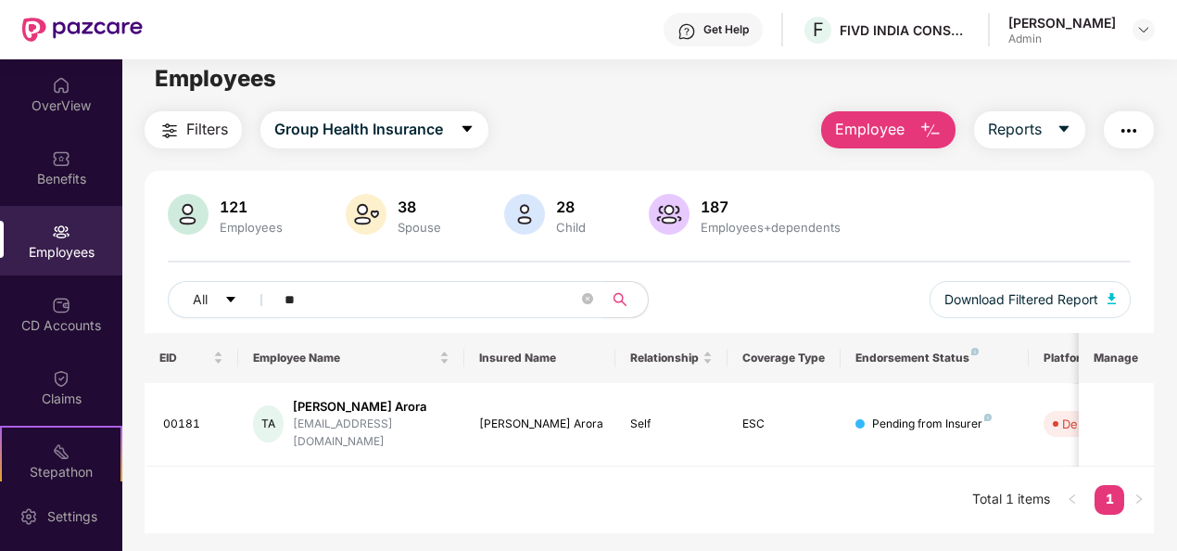
type input "*"
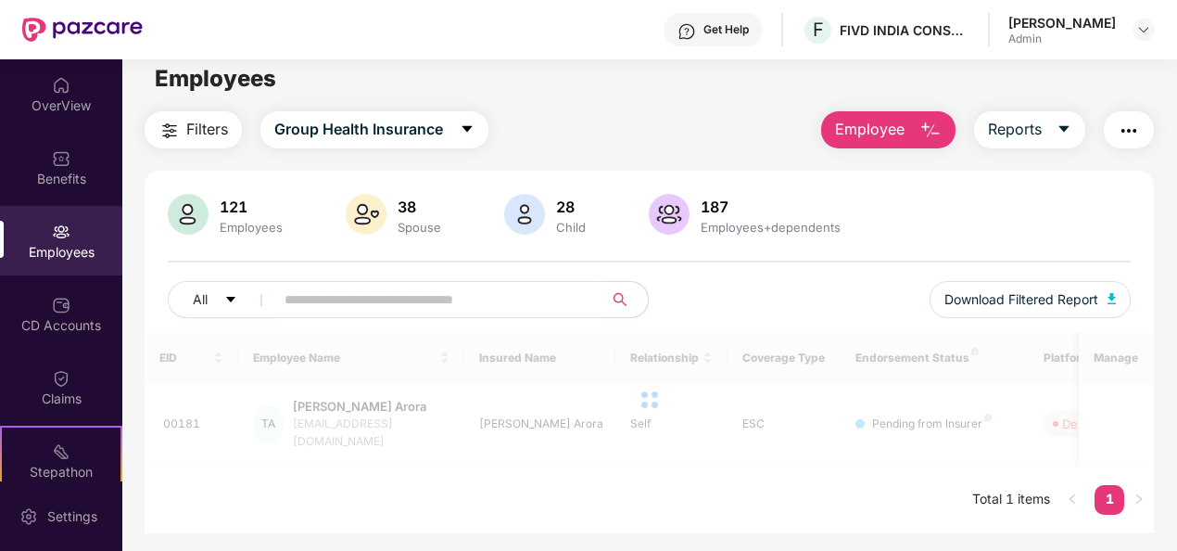
type input "*"
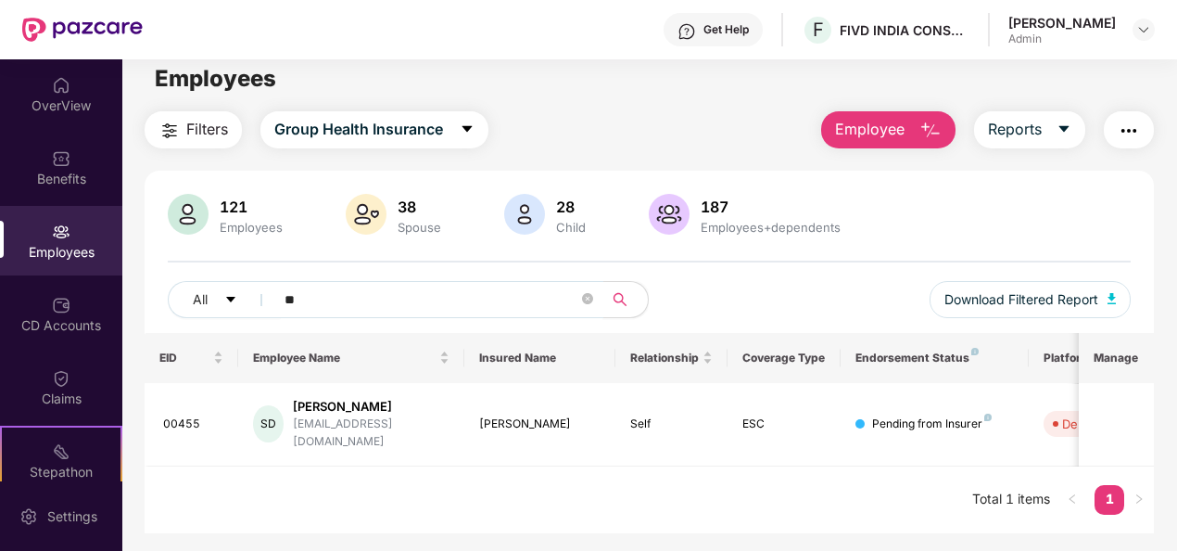
type input "*"
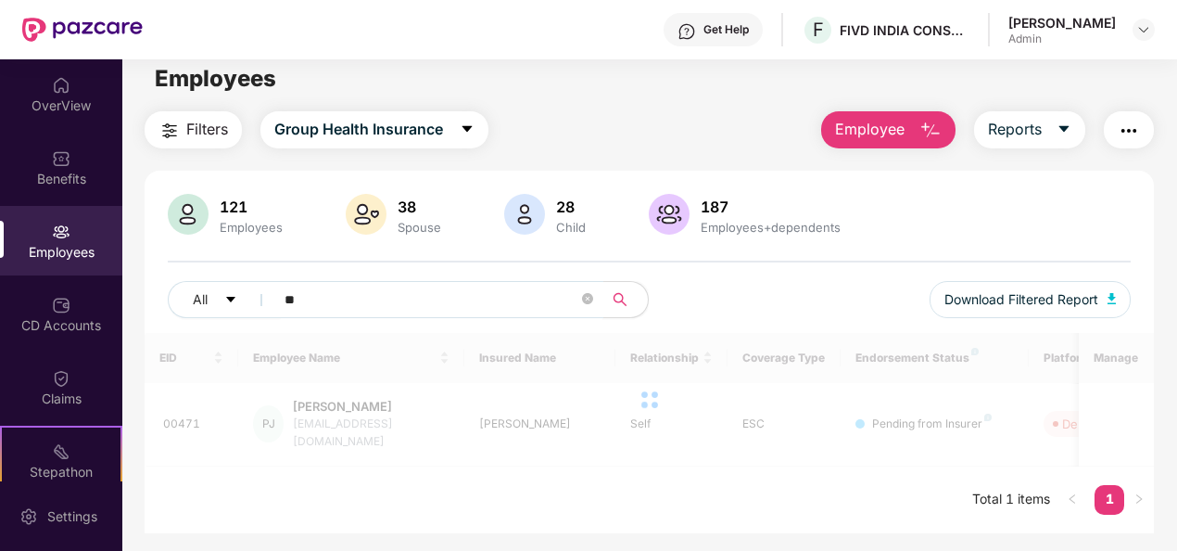
type input "*"
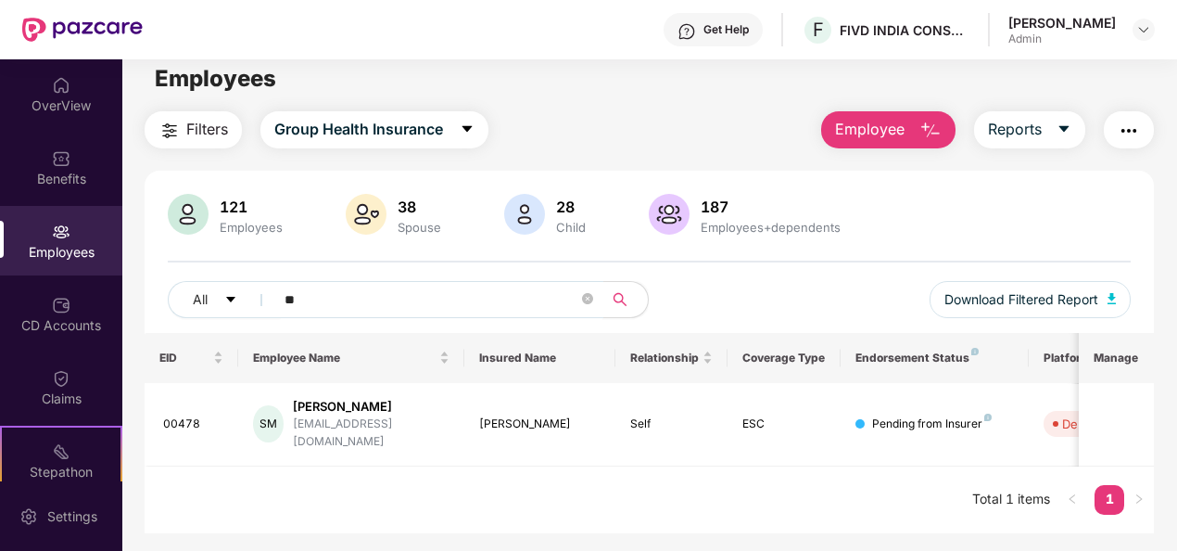
type input "*"
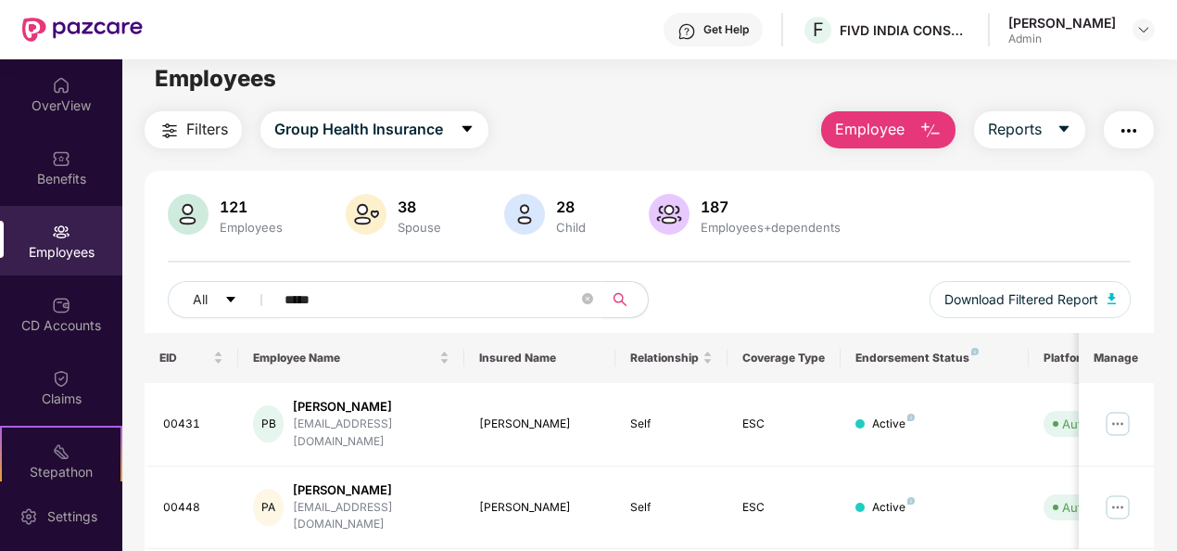
scroll to position [59, 0]
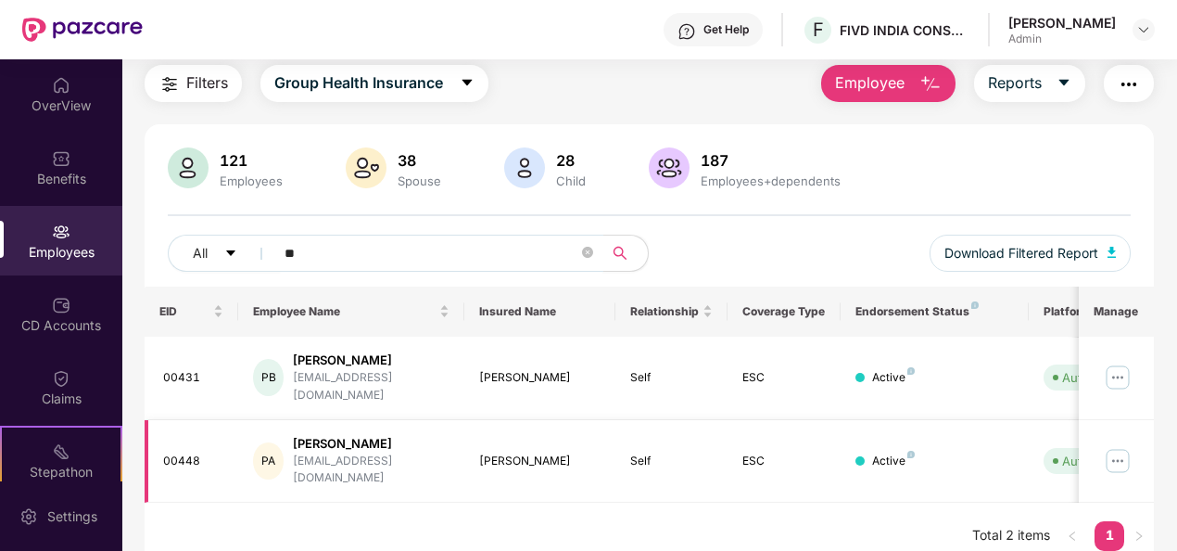
type input "*"
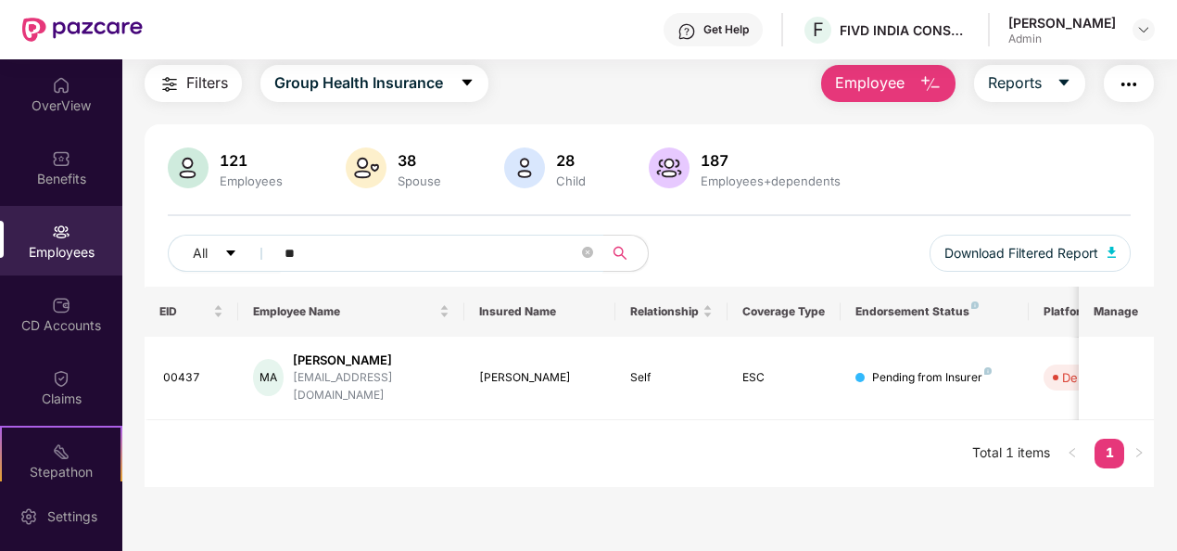
type input "*"
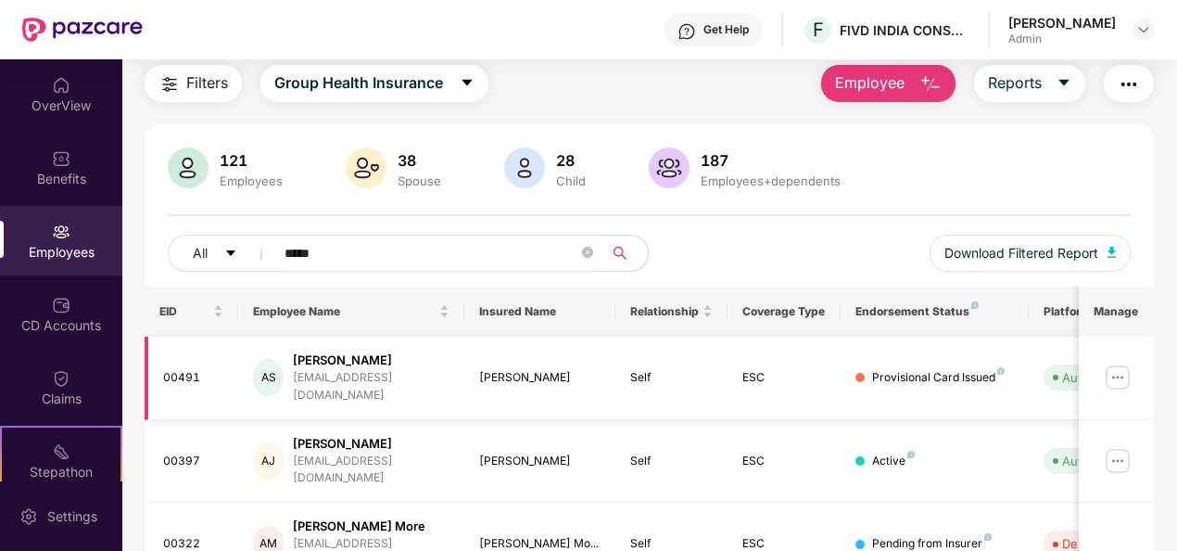
scroll to position [113, 0]
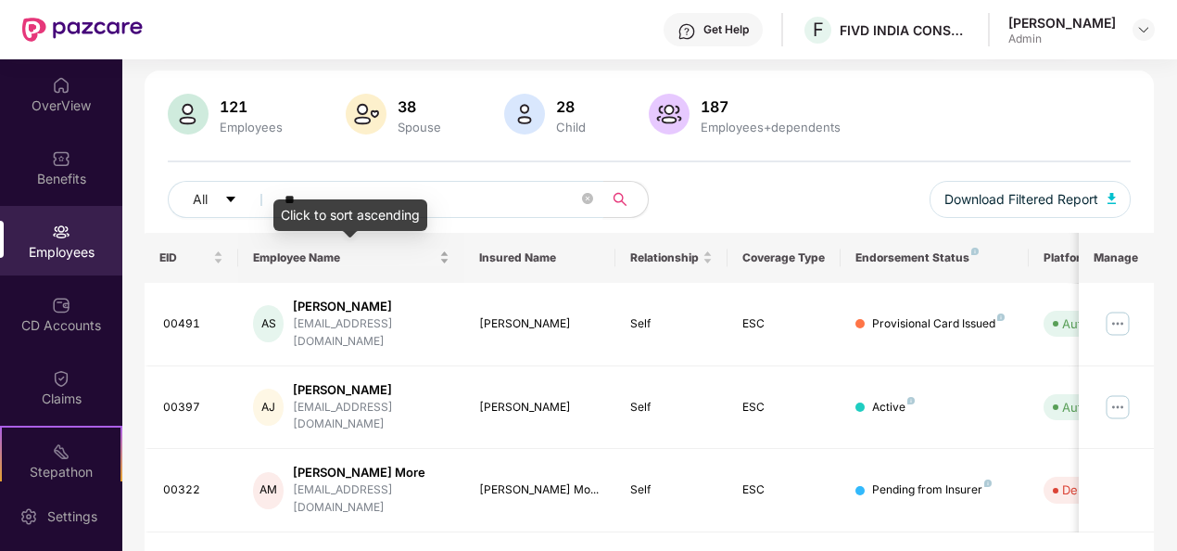
type input "*"
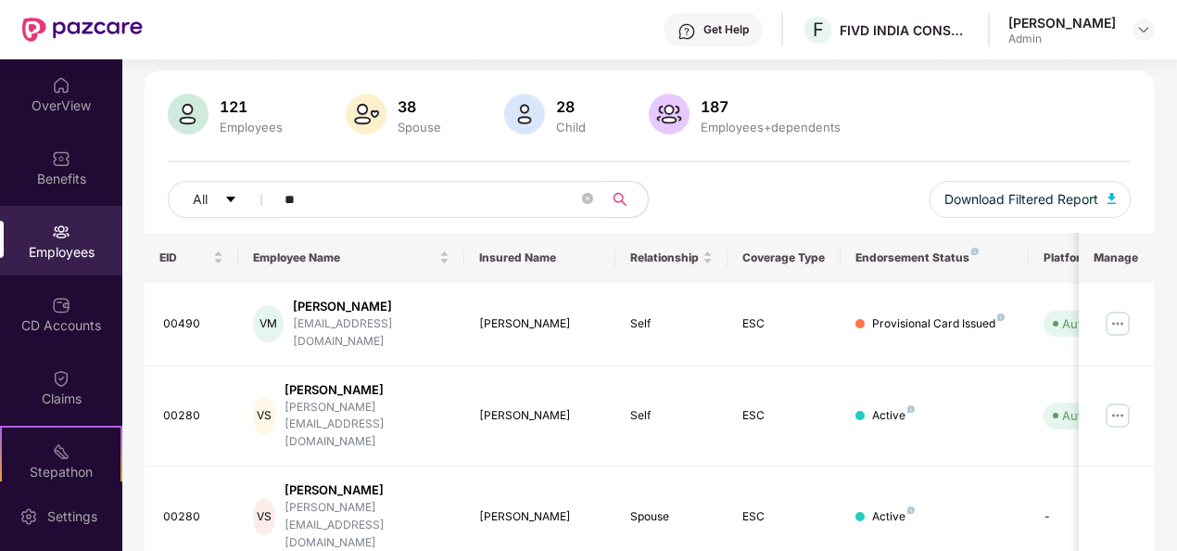
type input "*"
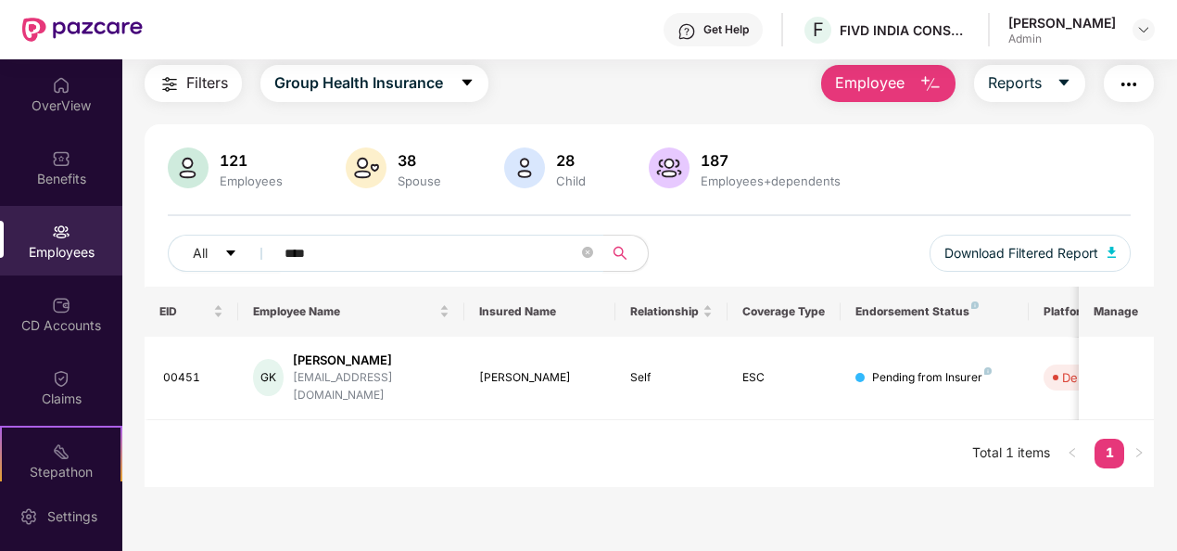
scroll to position [59, 0]
type input "*"
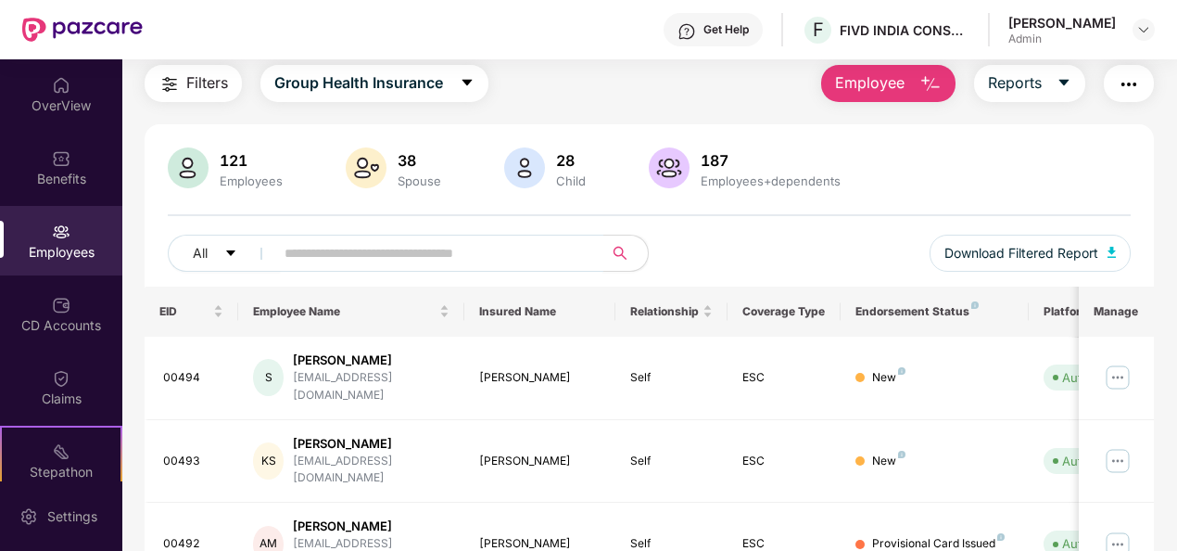
scroll to position [113, 0]
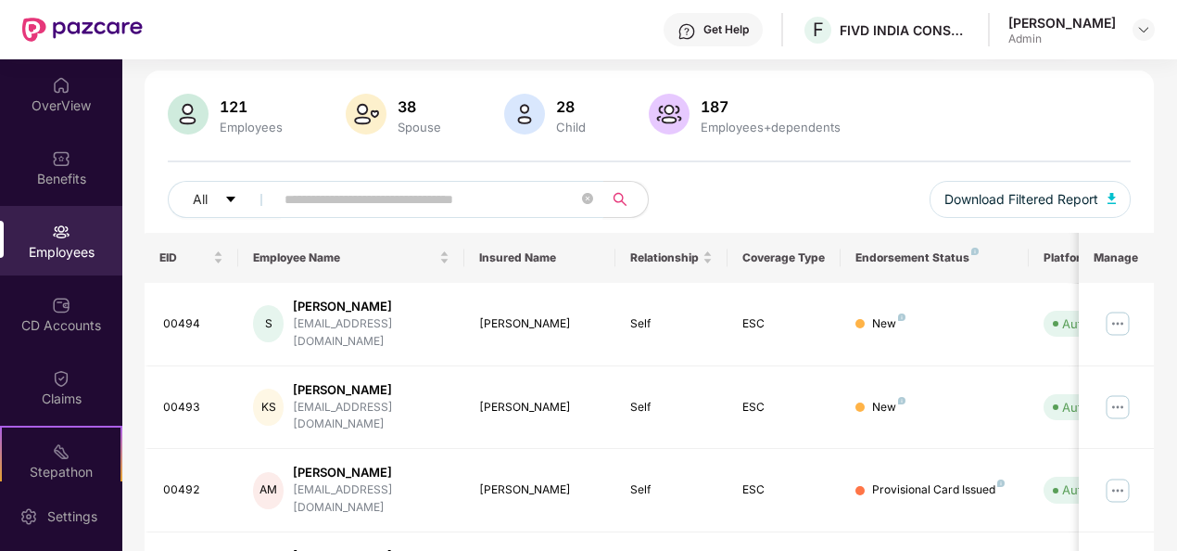
type input "*"
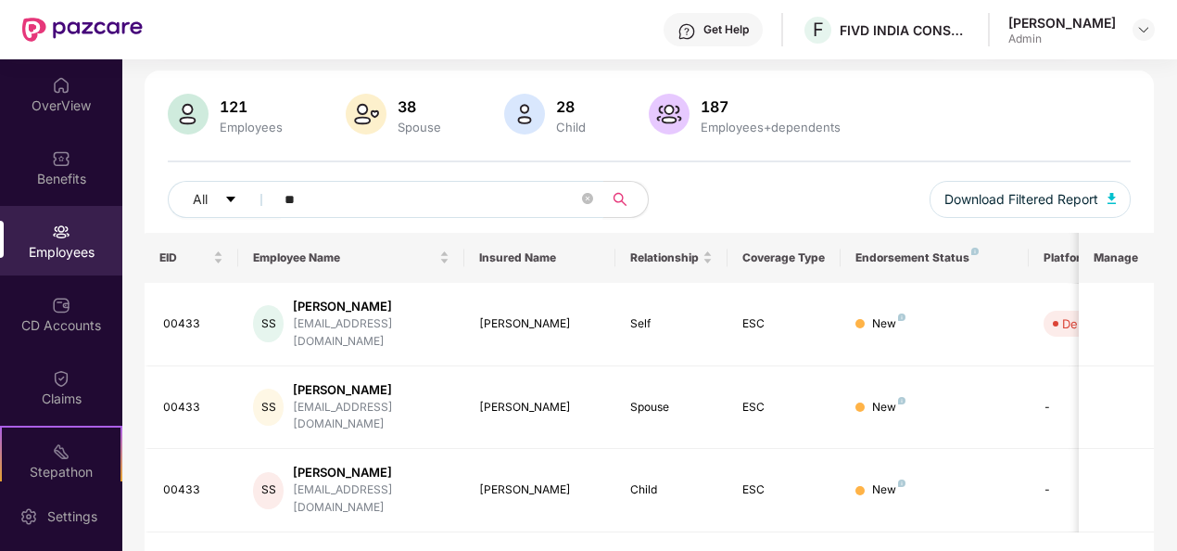
type input "*"
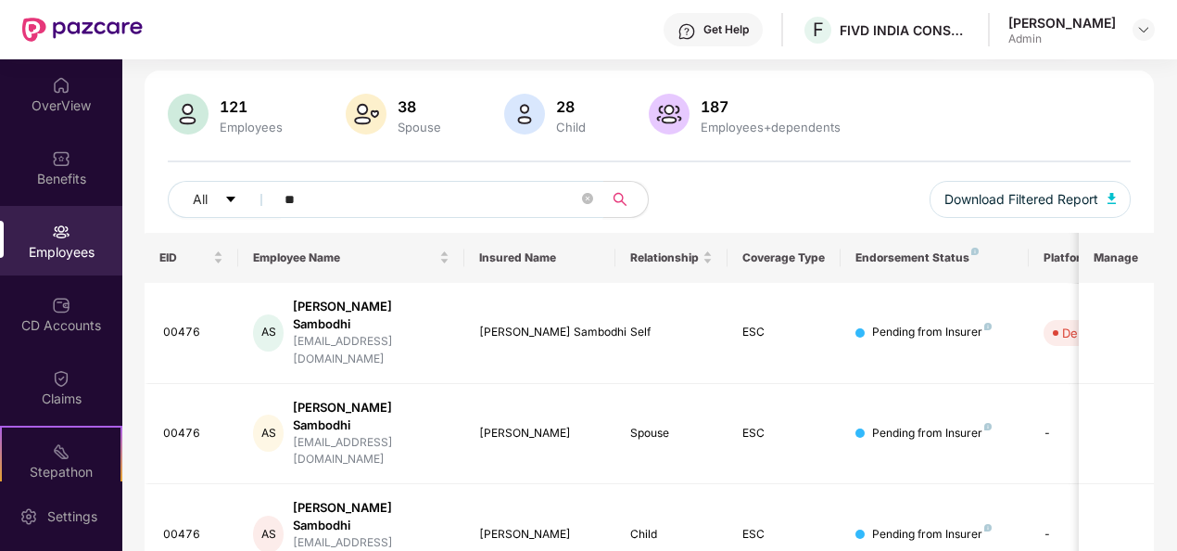
type input "*"
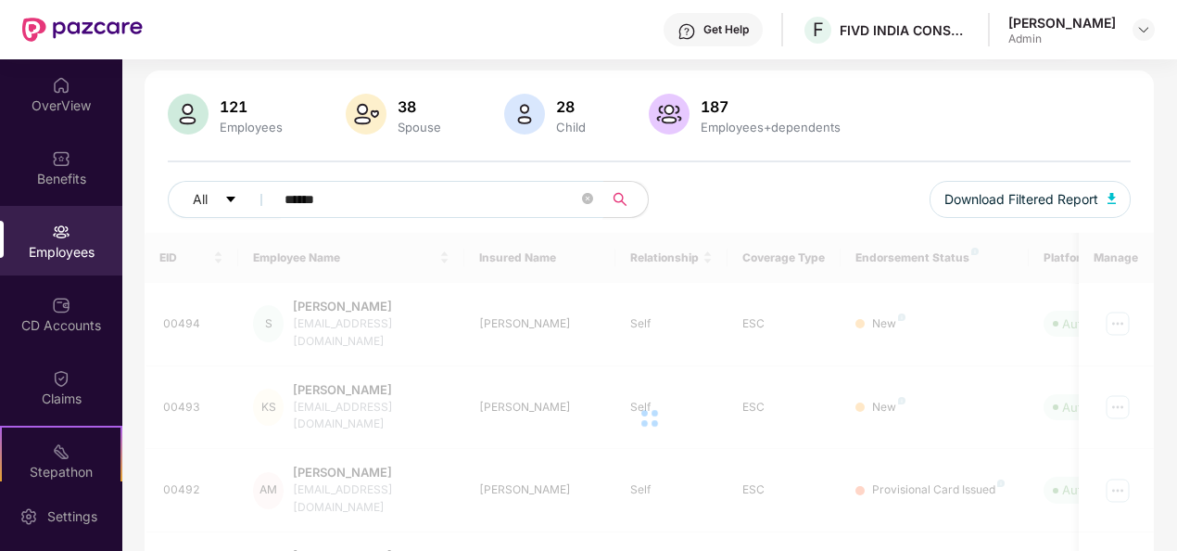
scroll to position [59, 0]
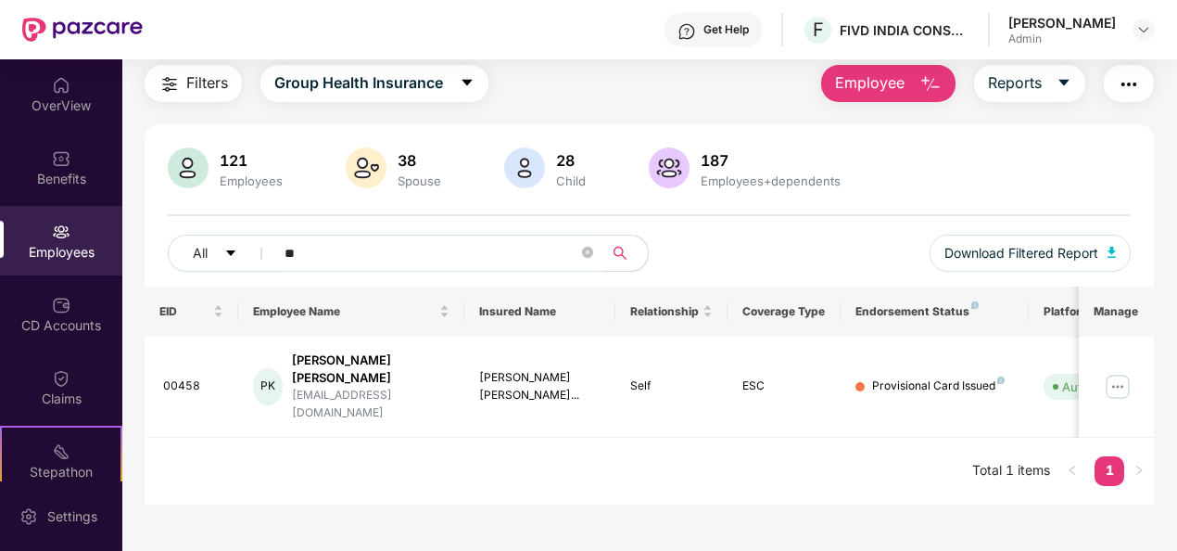
type input "*"
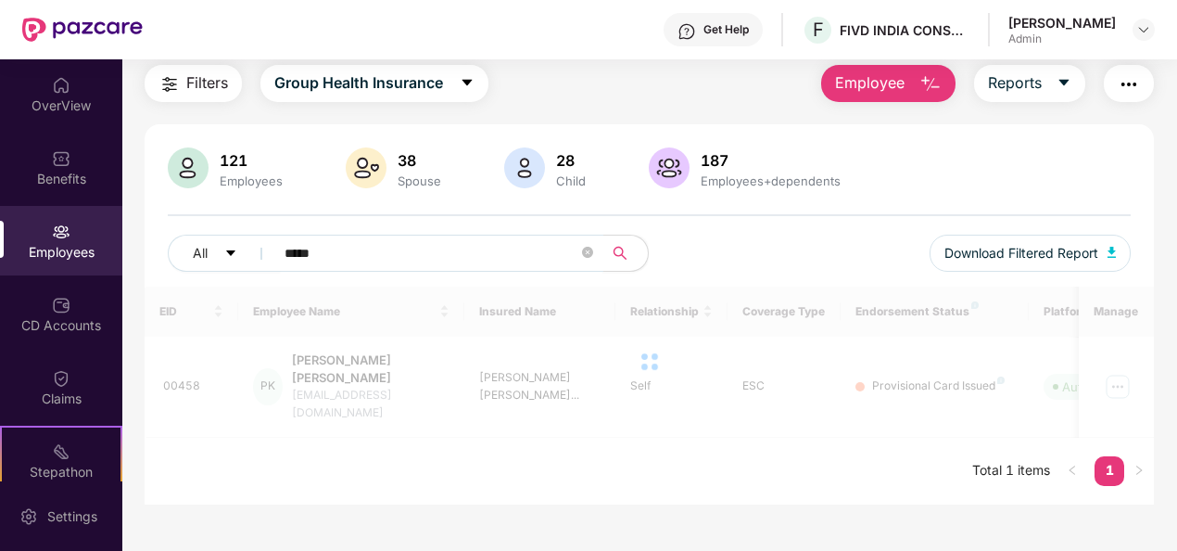
scroll to position [113, 0]
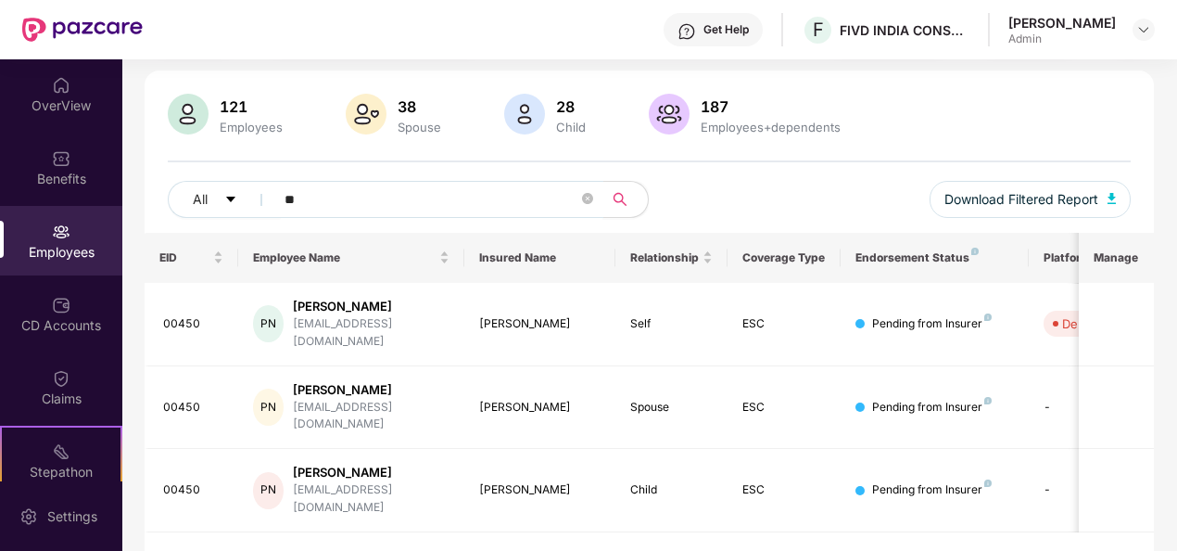
type input "*"
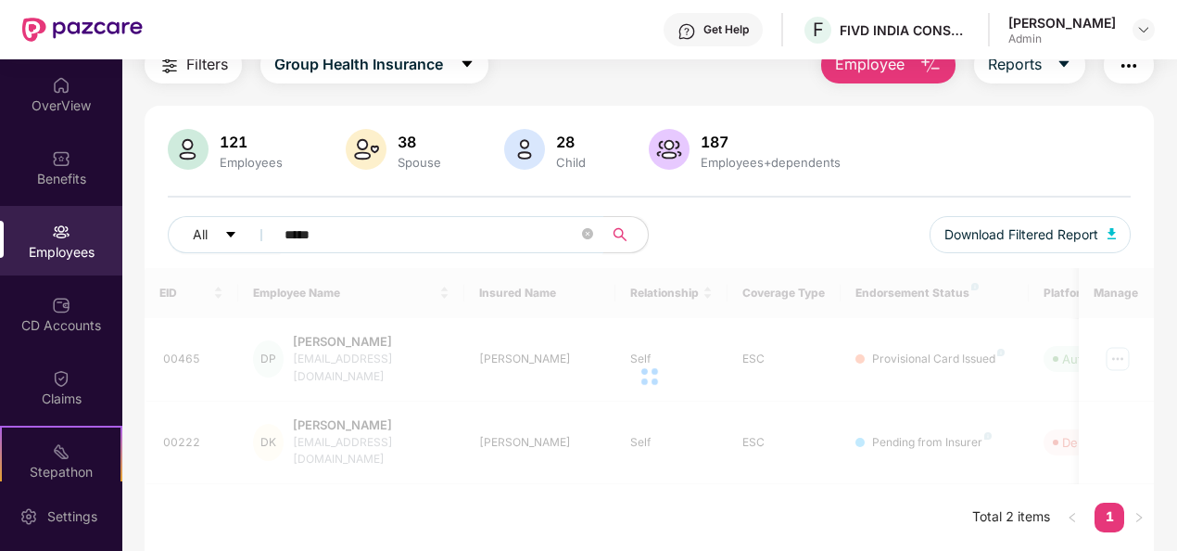
scroll to position [59, 0]
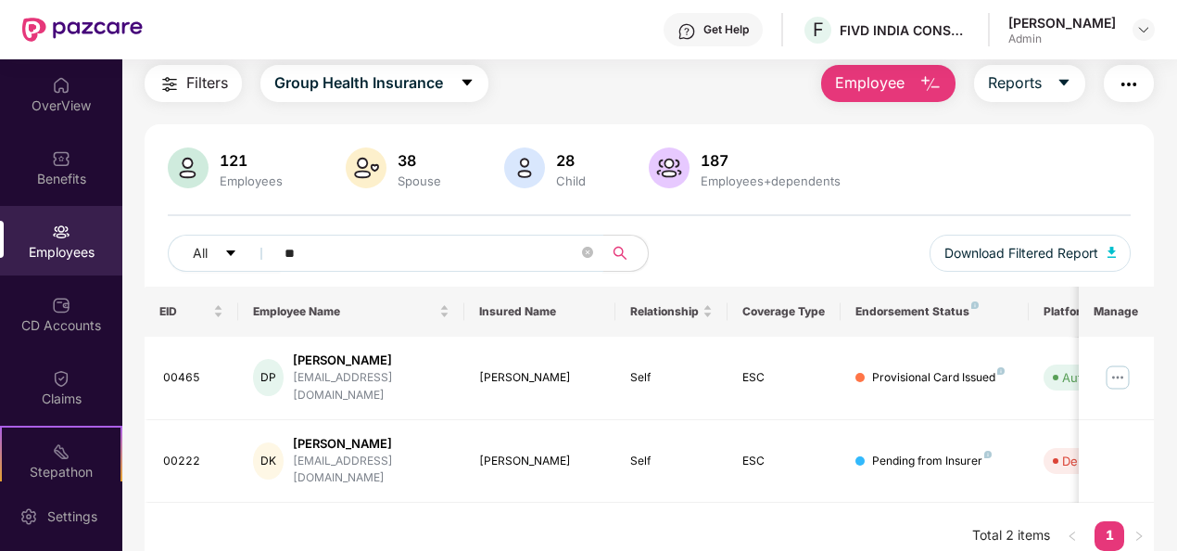
type input "*"
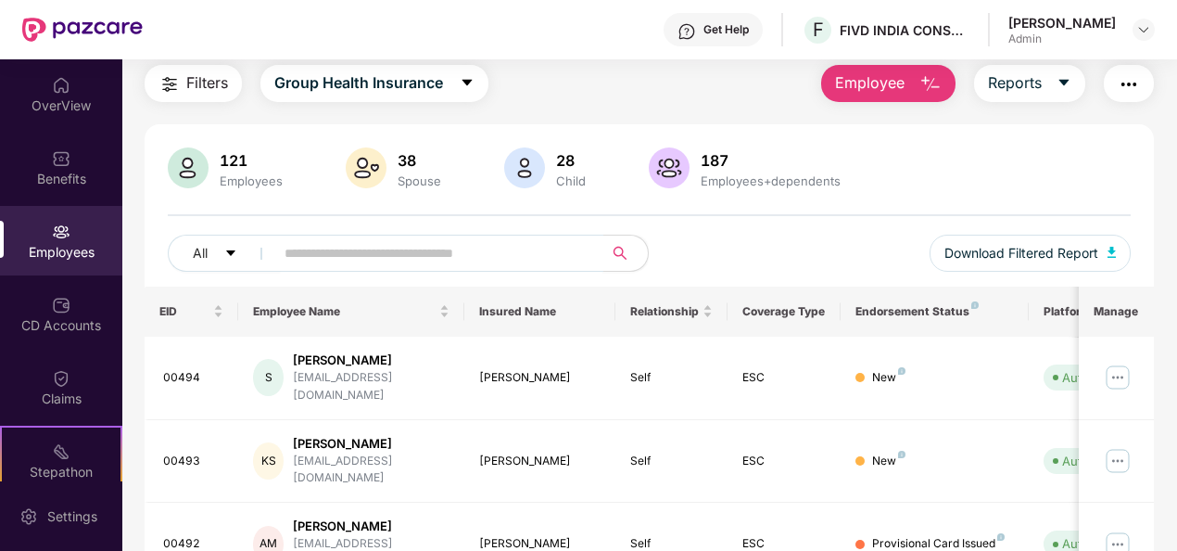
scroll to position [113, 0]
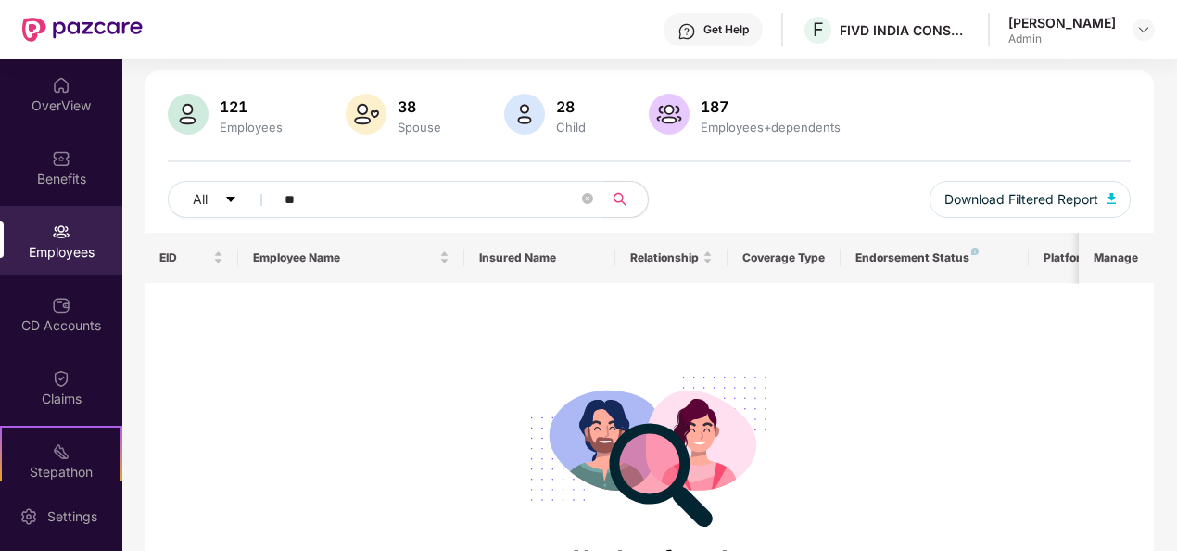
type input "*"
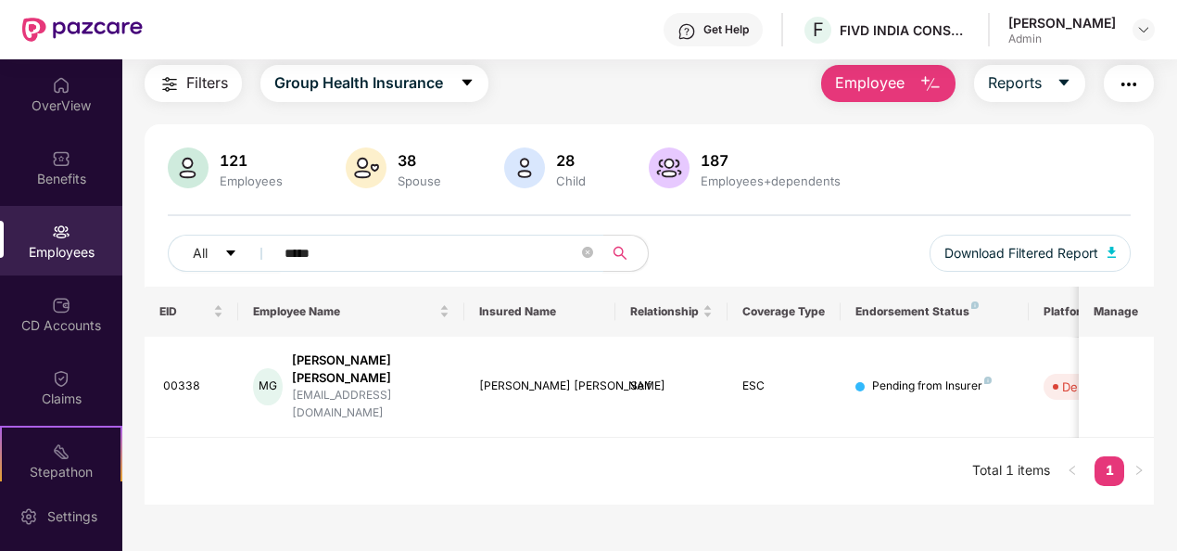
scroll to position [59, 0]
type input "*"
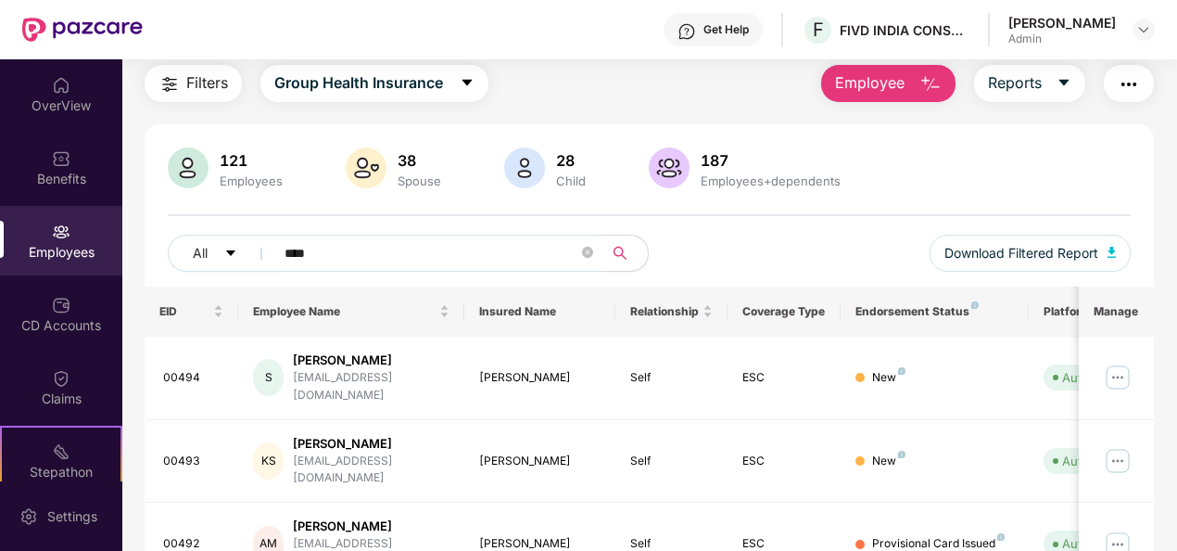
scroll to position [113, 0]
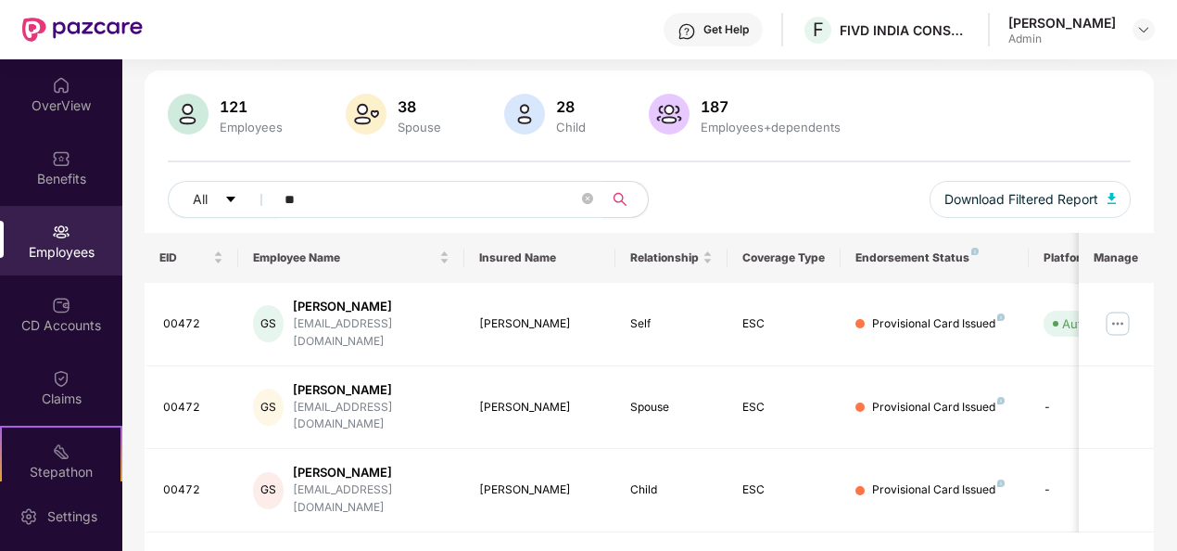
type input "*"
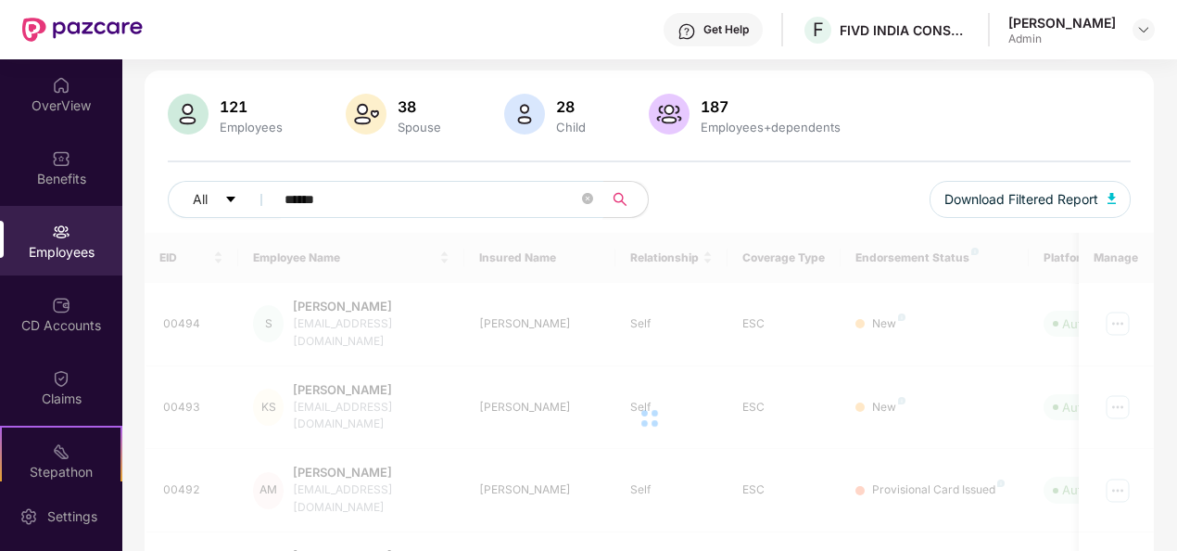
scroll to position [59, 0]
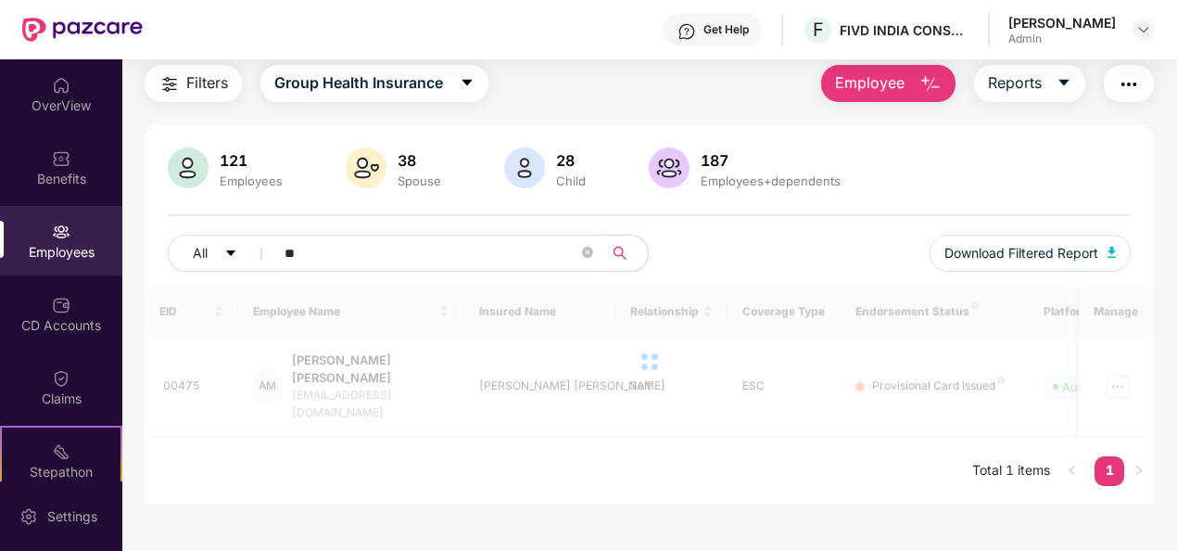
type input "*"
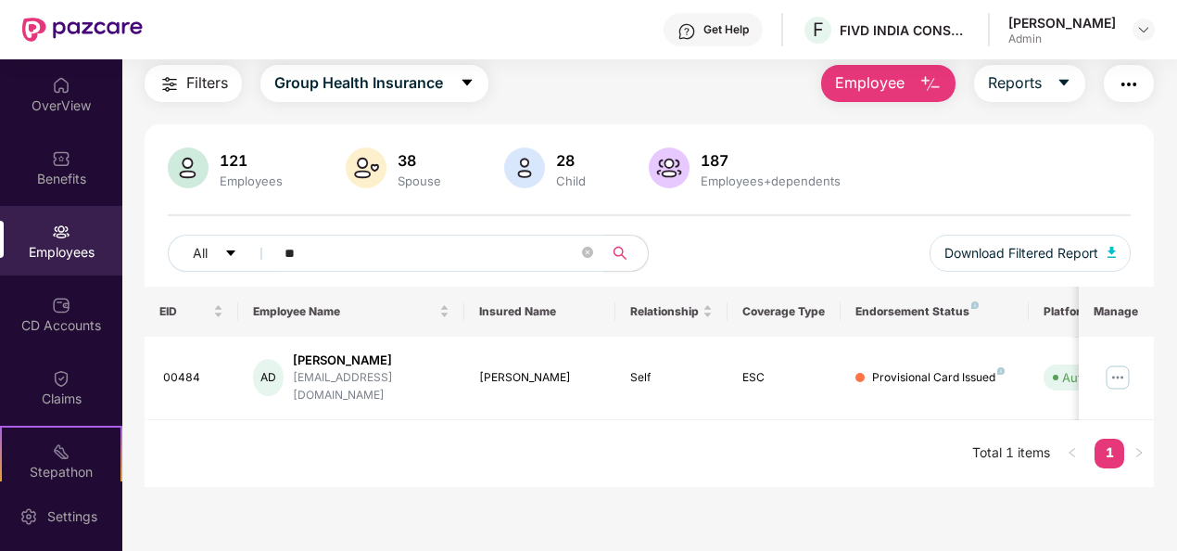
type input "*"
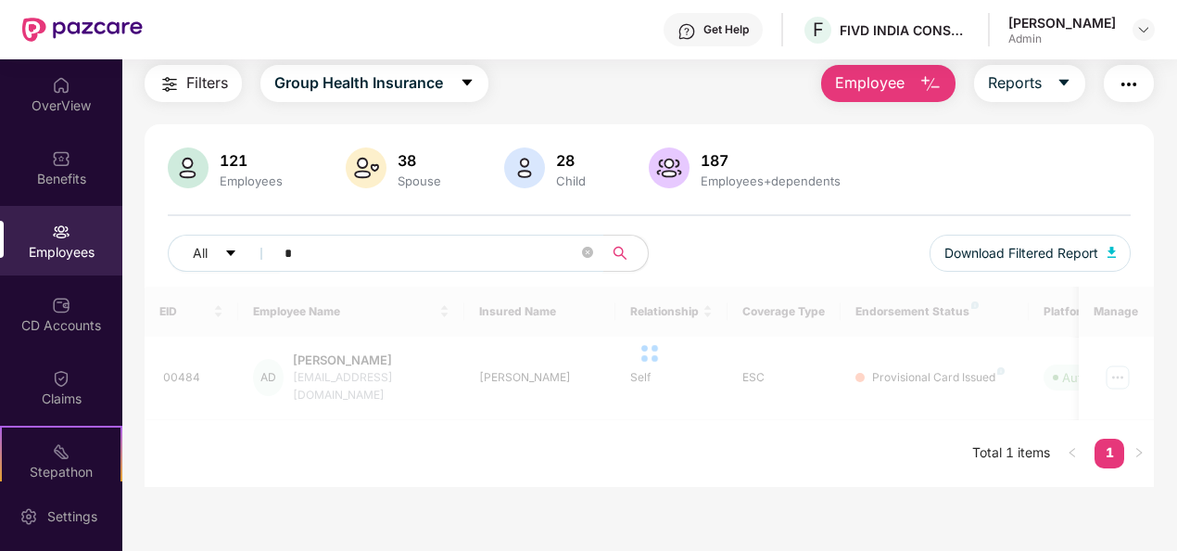
scroll to position [113, 0]
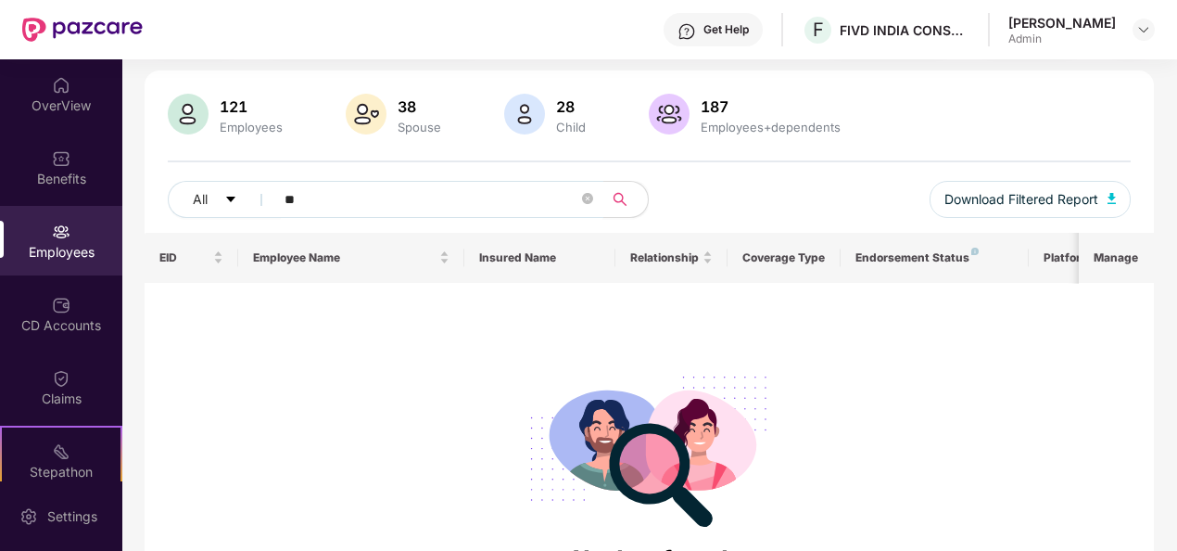
type input "*"
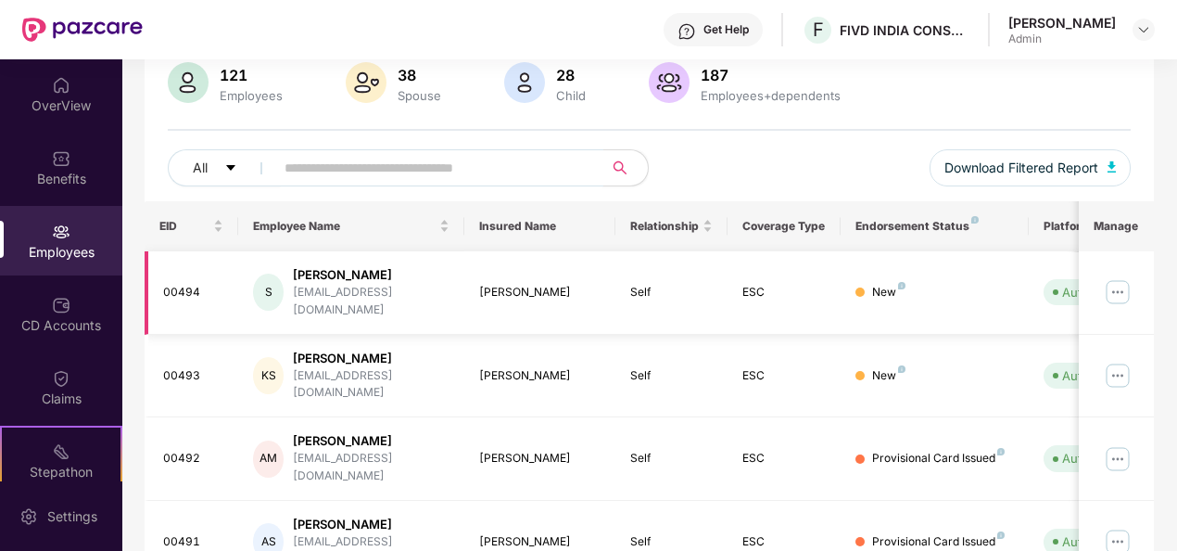
scroll to position [0, 0]
